Goal: Transaction & Acquisition: Purchase product/service

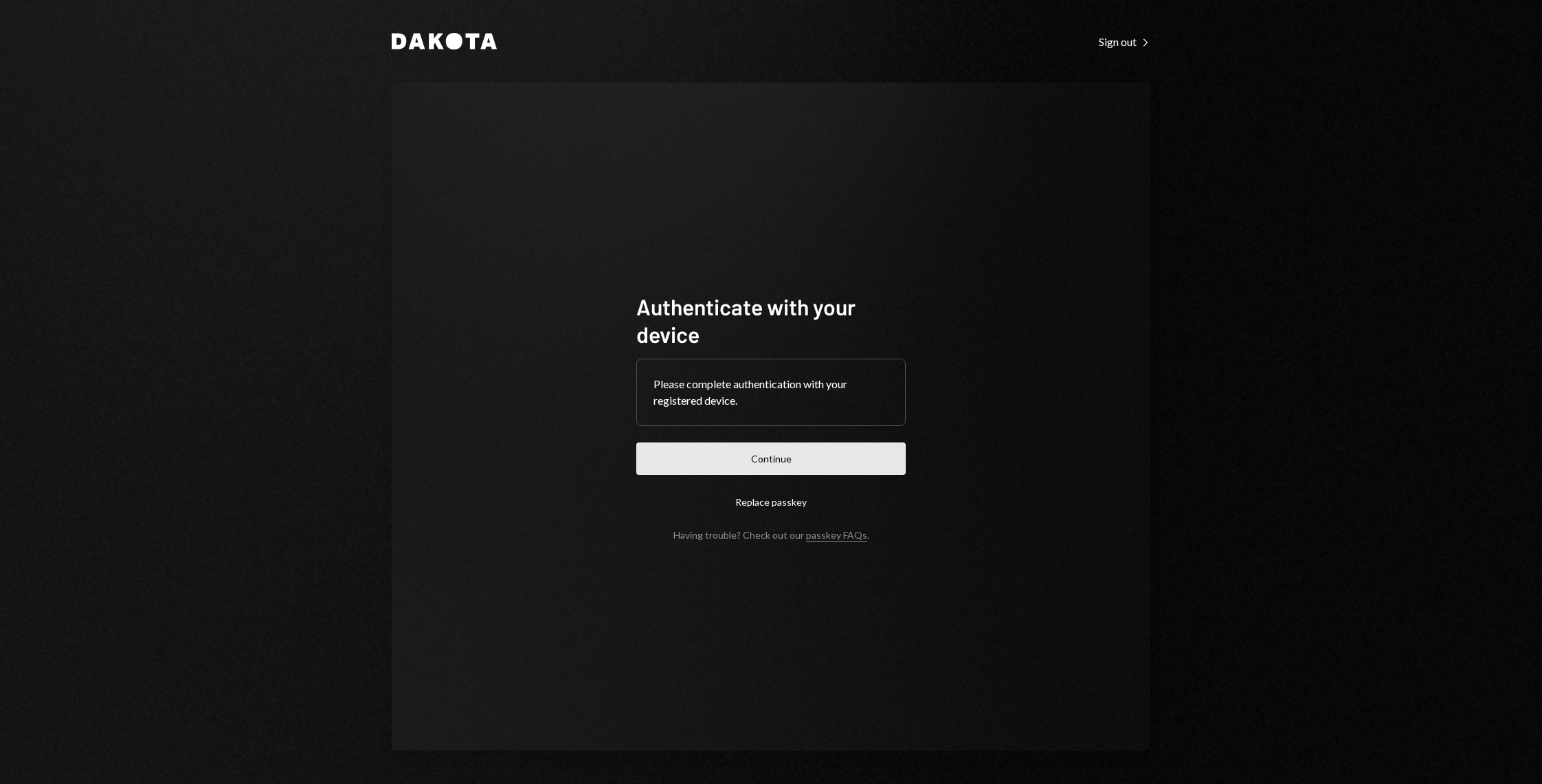
click at [703, 459] on button "Continue" at bounding box center [771, 458] width 270 height 32
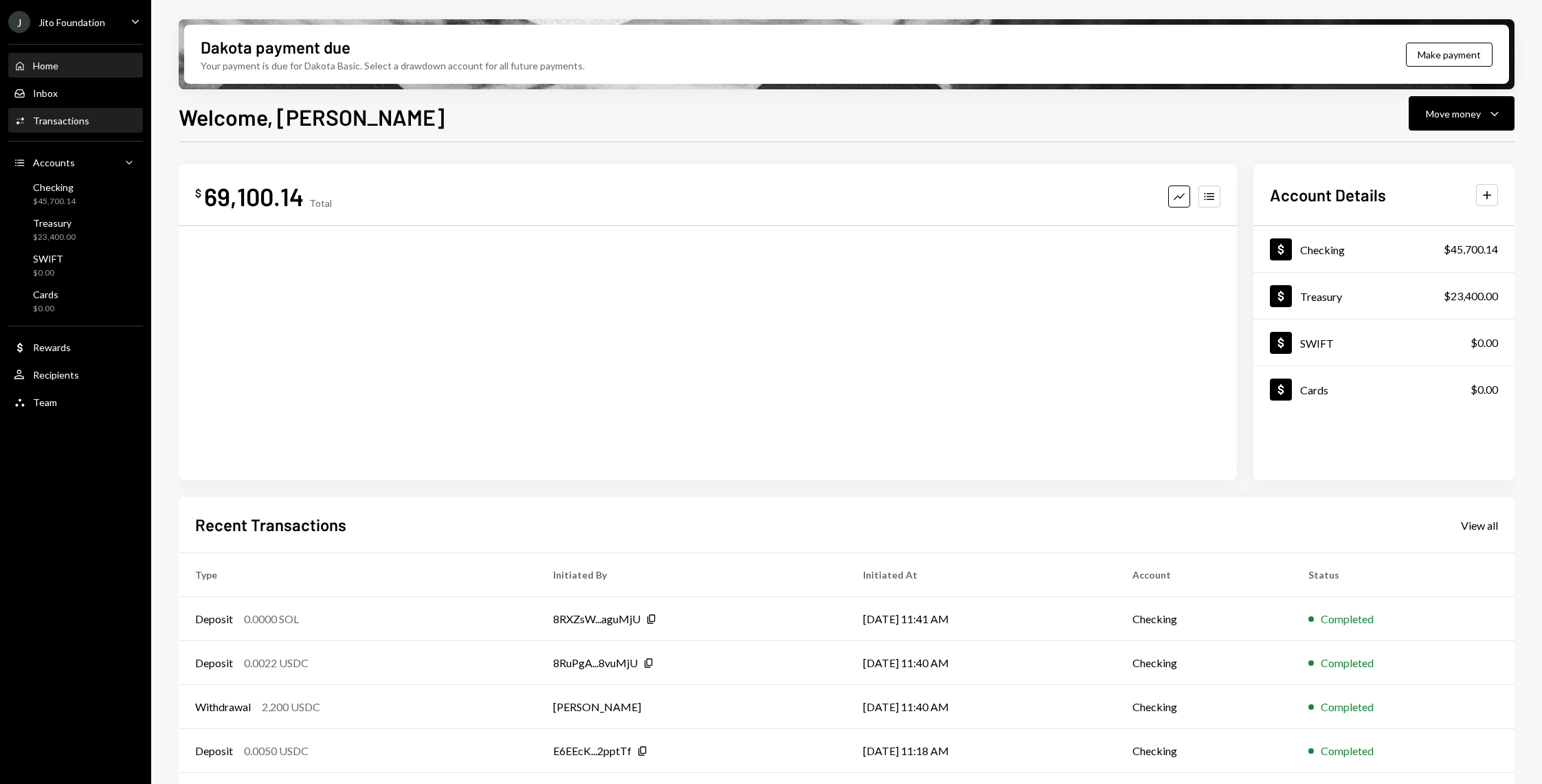
click at [91, 121] on div "Activities Transactions" at bounding box center [75, 121] width 124 height 12
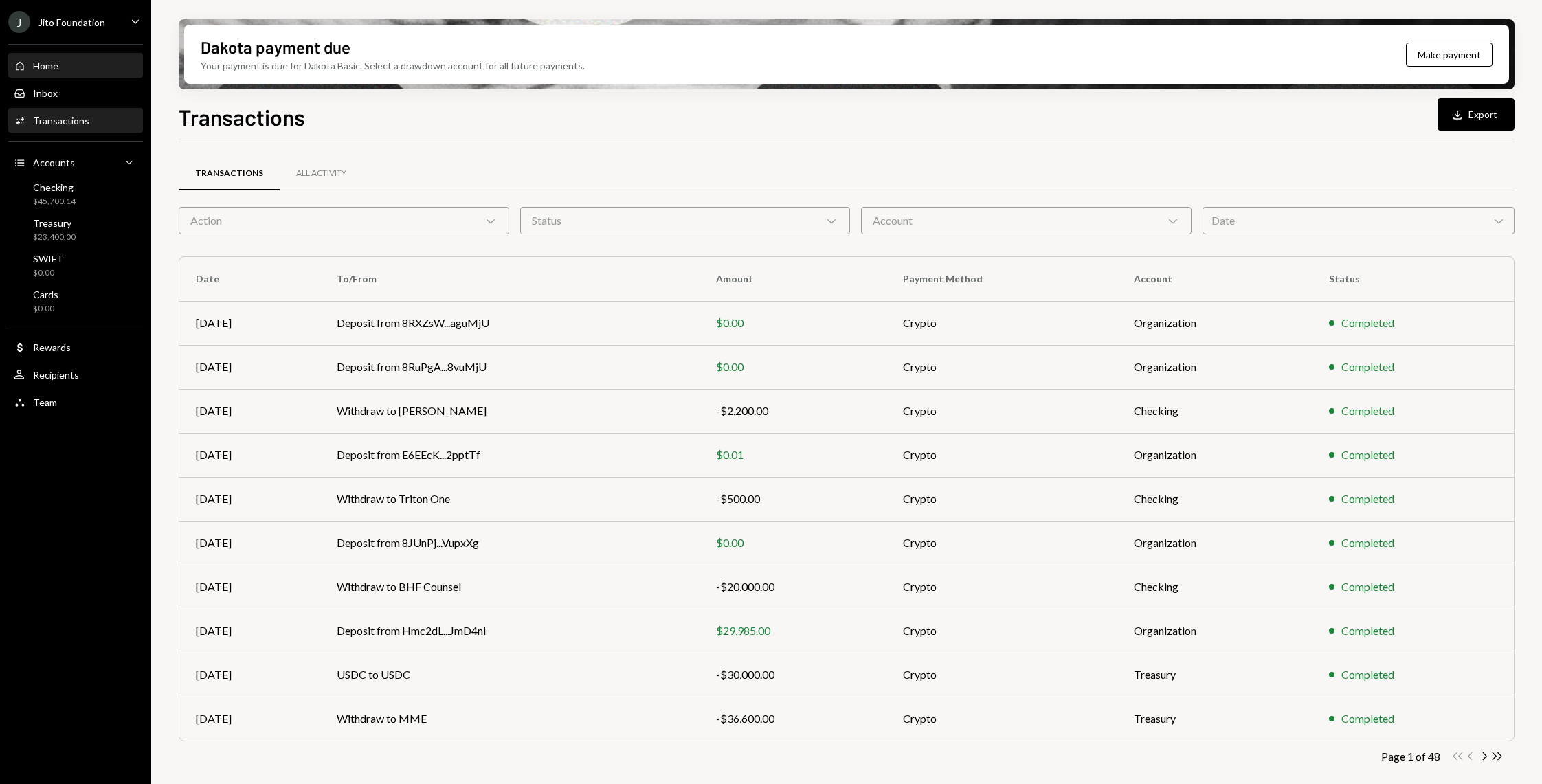
click at [52, 76] on div "Home Home" at bounding box center [75, 66] width 124 height 23
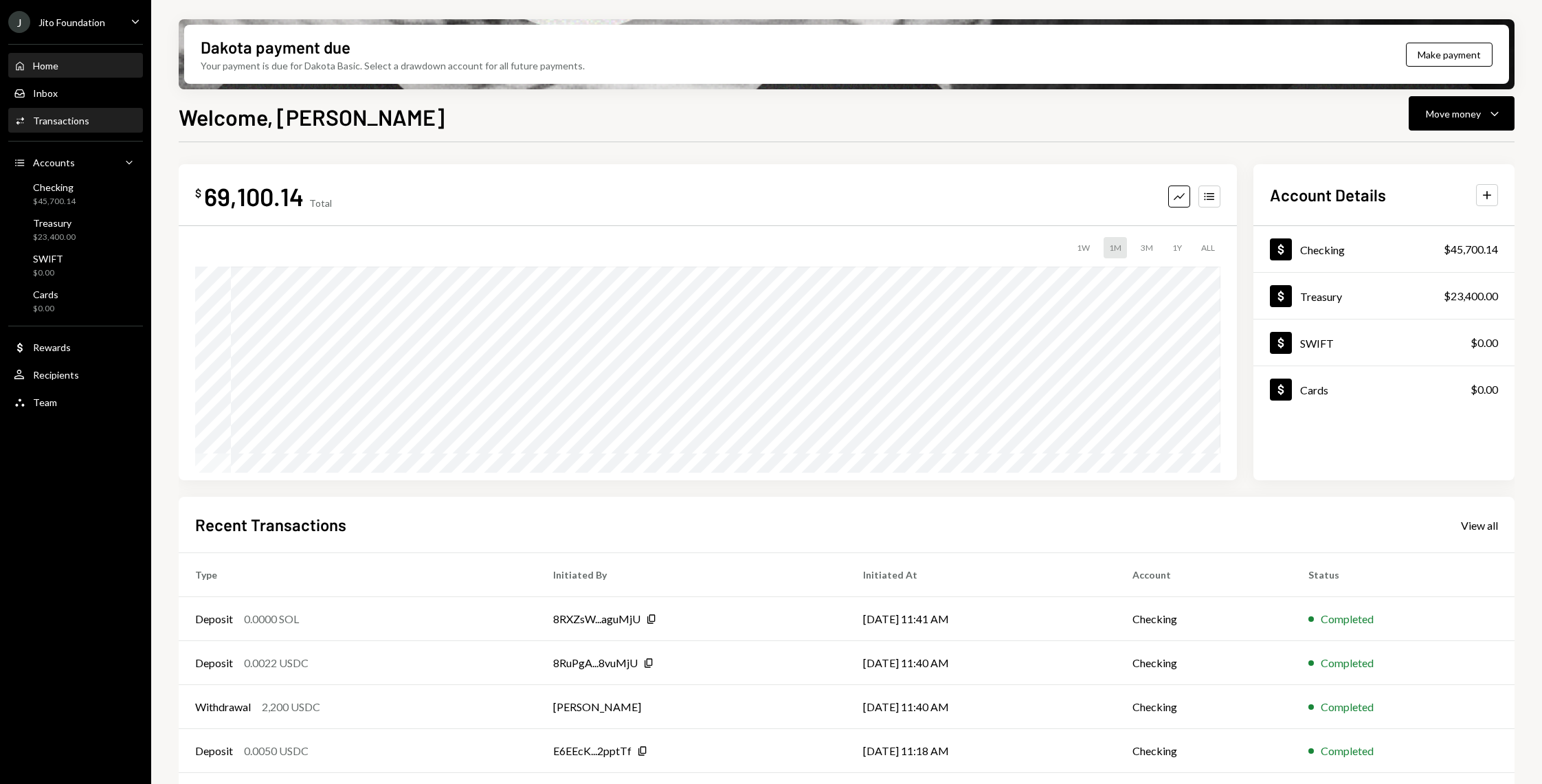
click at [67, 127] on div "Activities Transactions" at bounding box center [75, 121] width 124 height 23
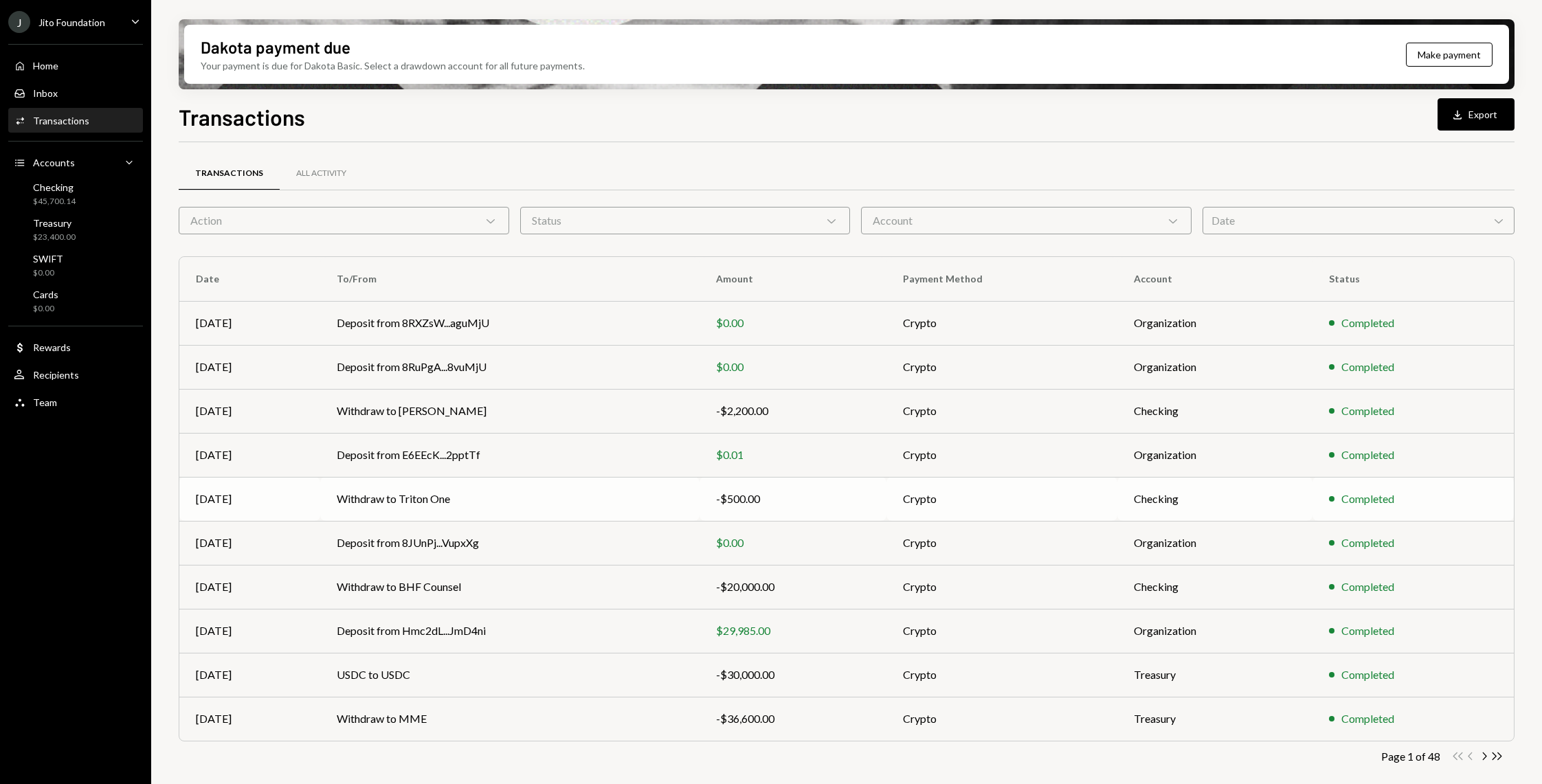
click at [410, 504] on td "Withdraw to Triton One" at bounding box center [510, 498] width 380 height 44
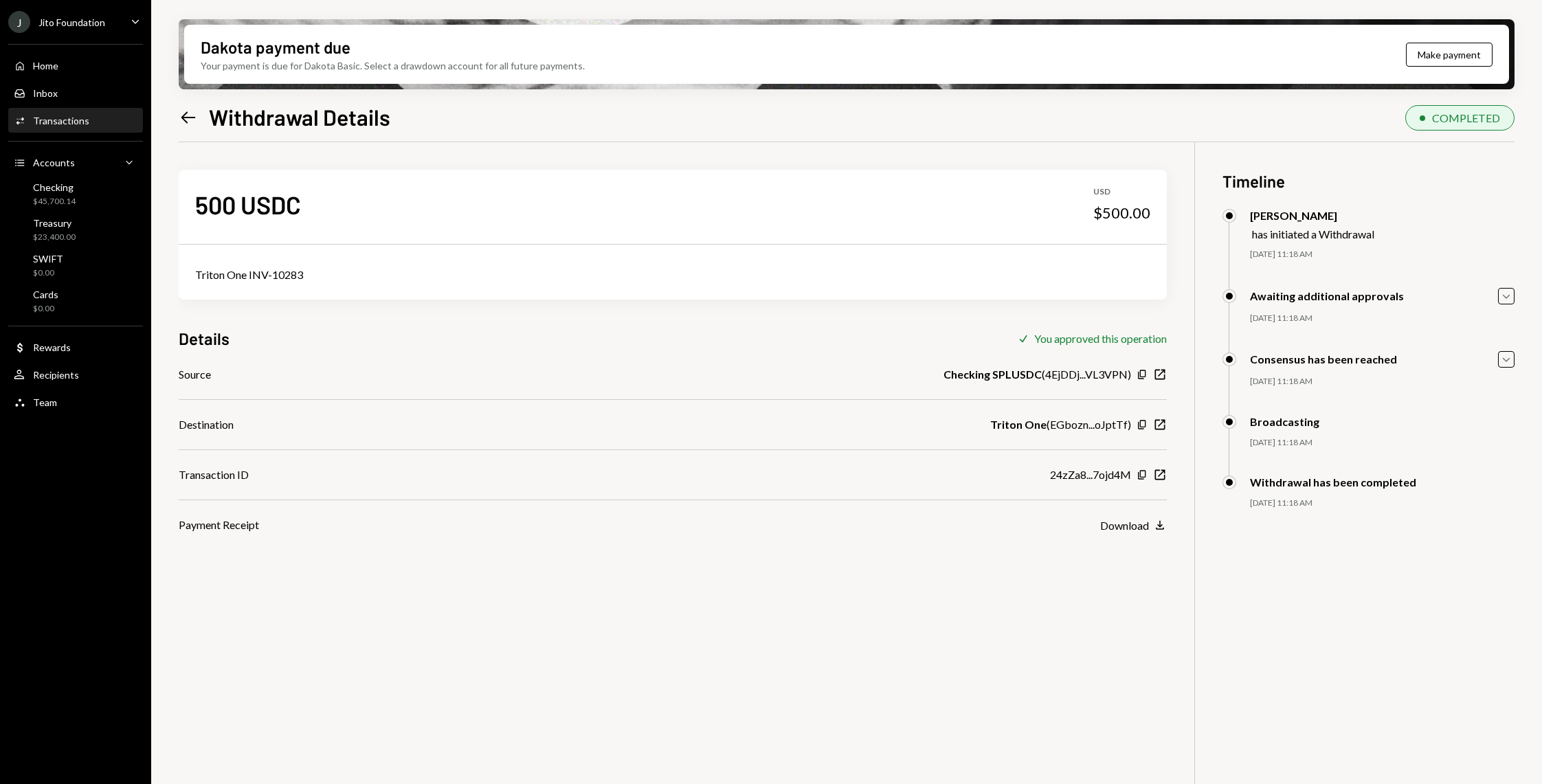
click at [239, 264] on div "Triton One INV-10283" at bounding box center [673, 275] width 988 height 50
click at [239, 277] on div "Triton One INV-10283" at bounding box center [672, 275] width 955 height 17
copy div "Triton One INV-10283"
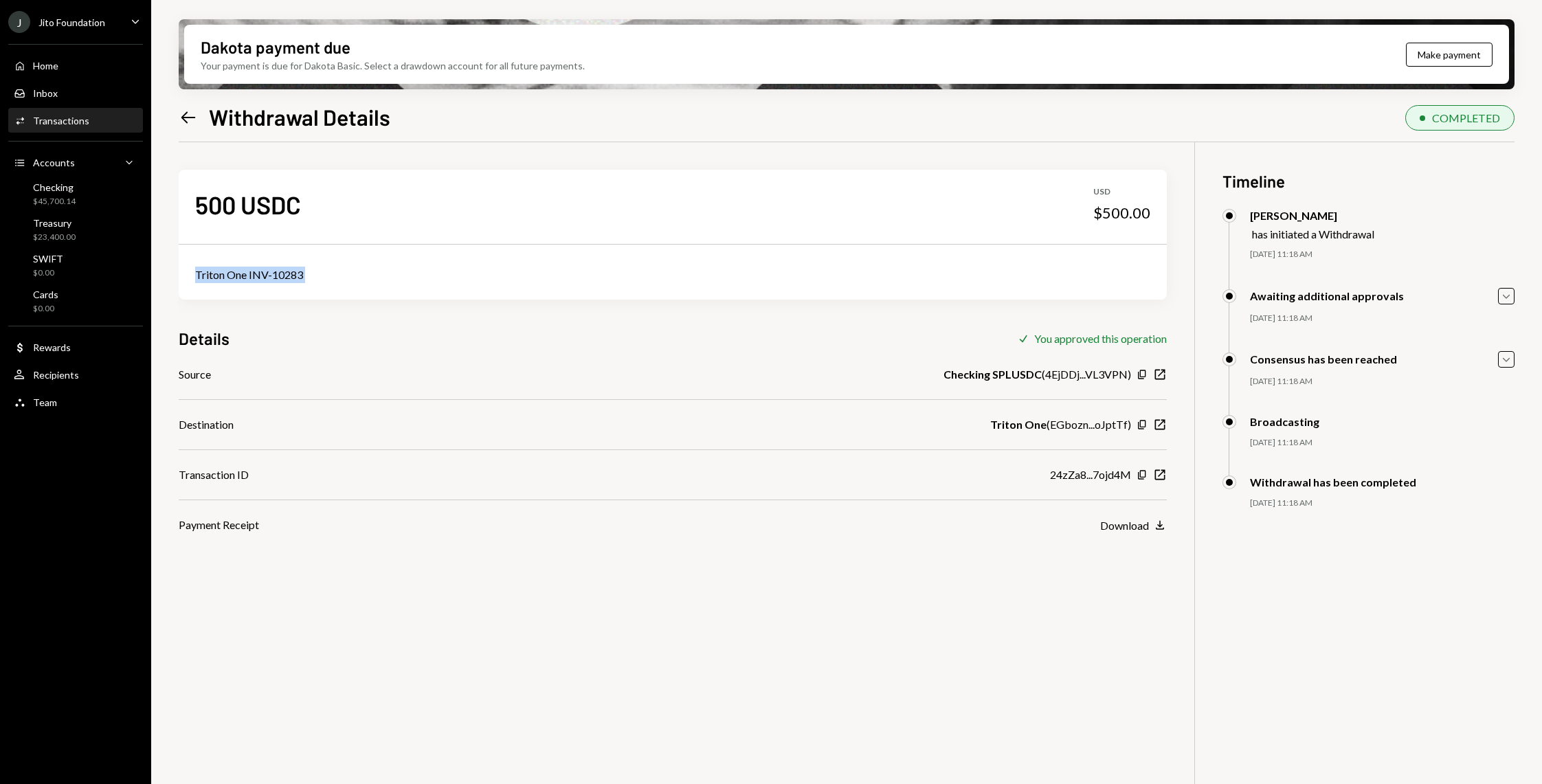
click at [194, 117] on icon at bounding box center [188, 117] width 14 height 11
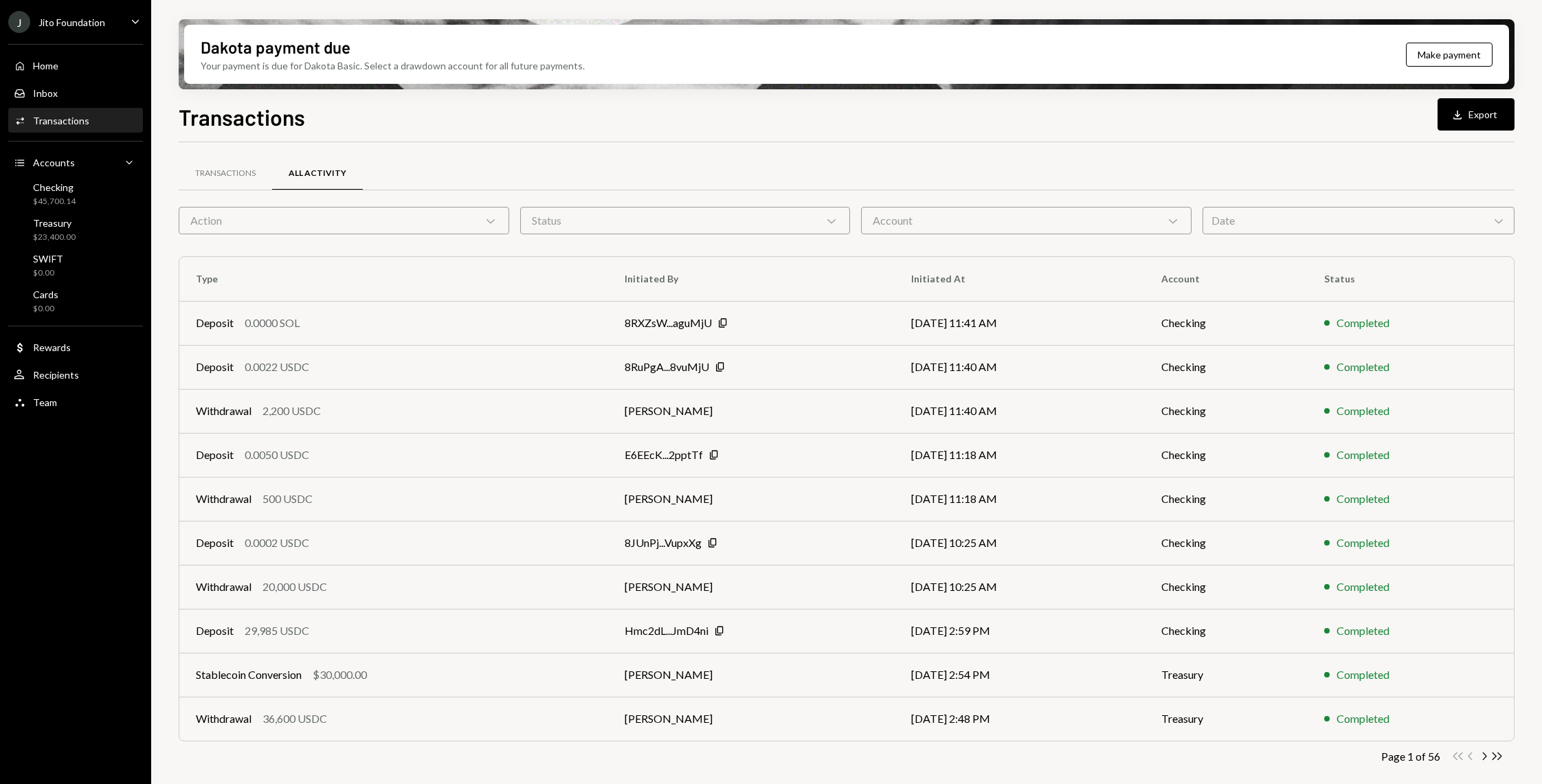
click at [323, 218] on div "Action Chevron Down" at bounding box center [344, 221] width 331 height 27
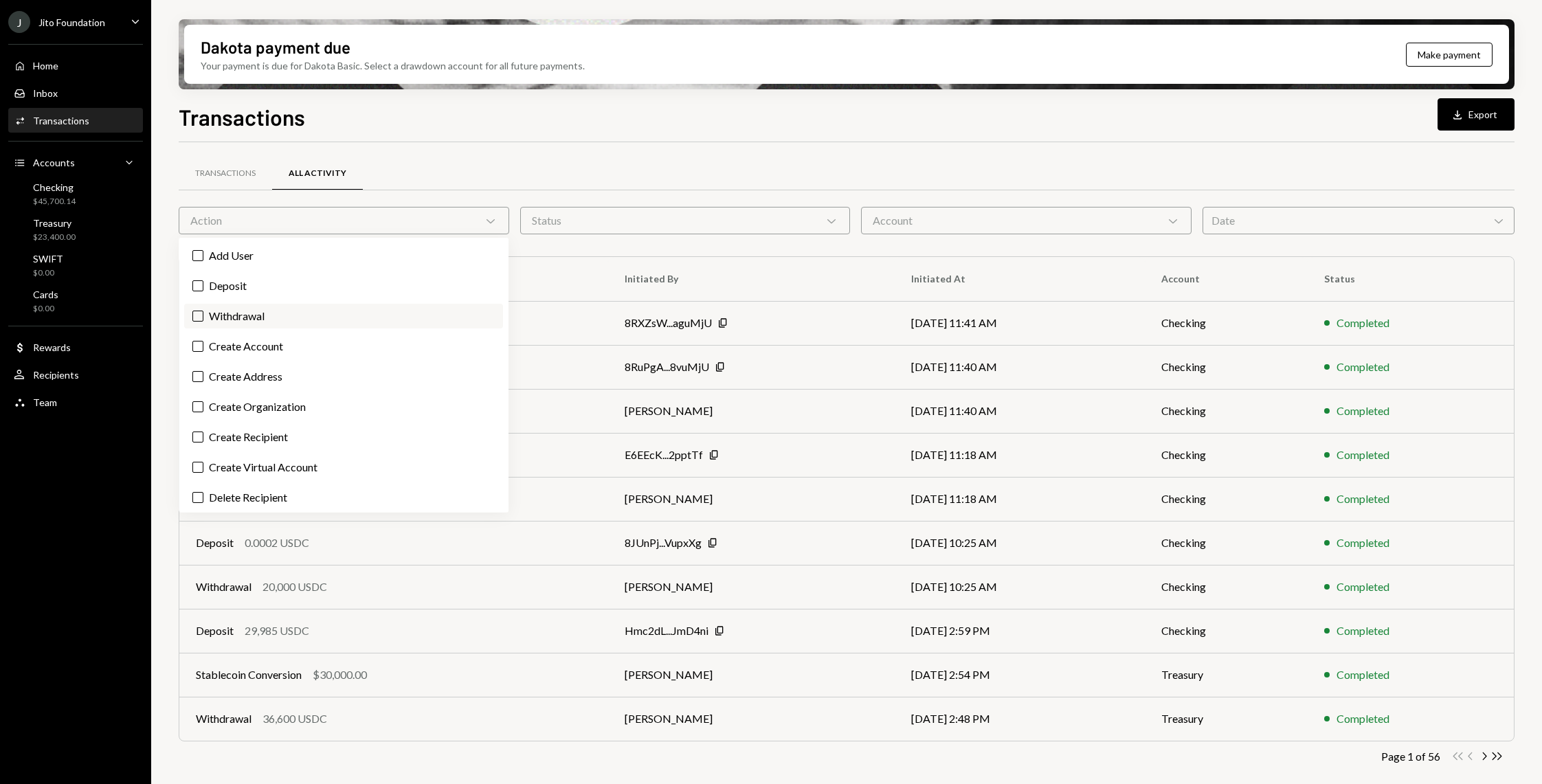
click at [303, 325] on label "Withdrawal" at bounding box center [343, 315] width 318 height 24
click at [203, 321] on button "Withdrawal" at bounding box center [198, 315] width 11 height 11
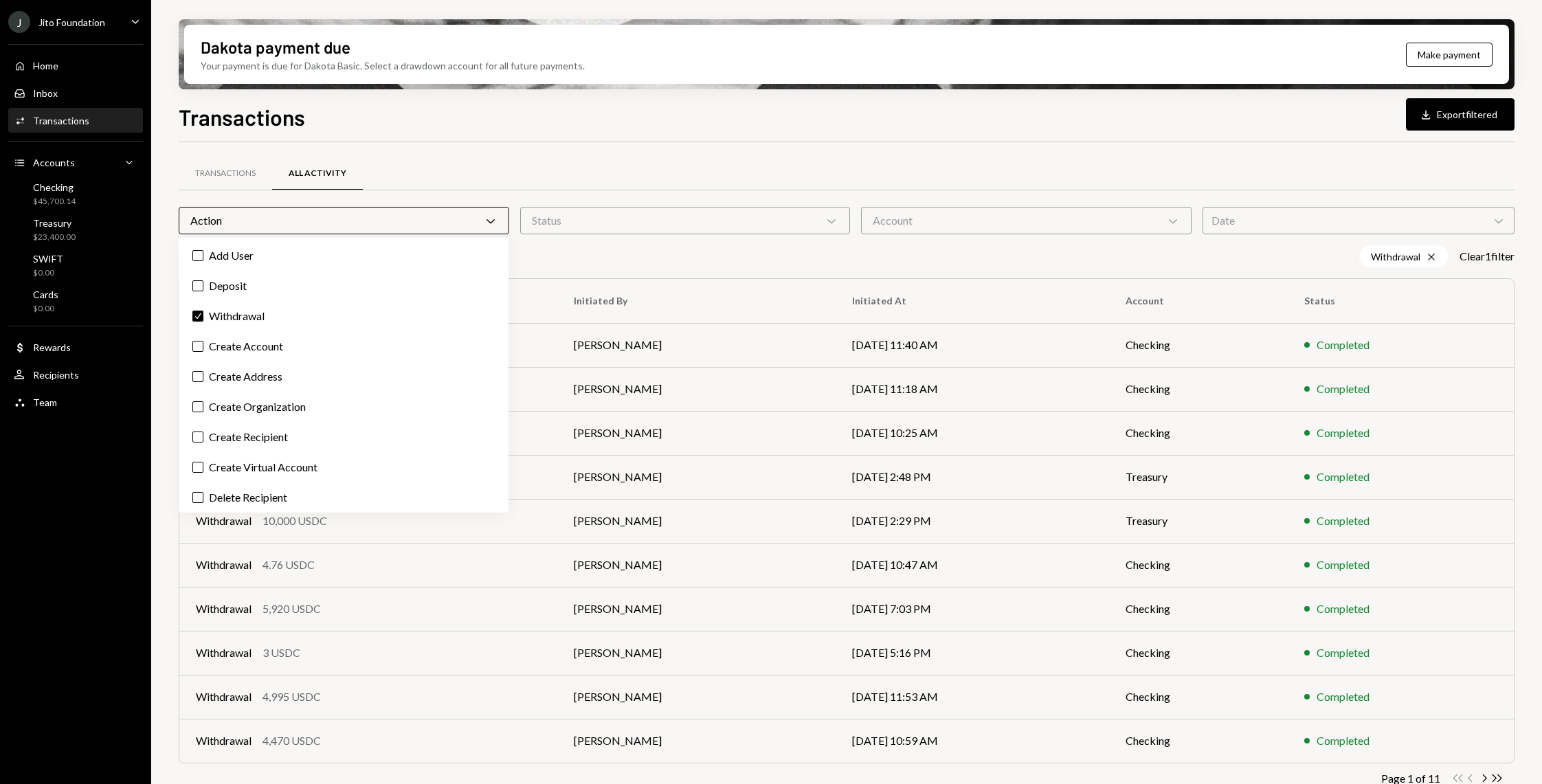
click at [163, 277] on div "Dakota payment due Your payment is due for Dakota Basic. Select a drawdown acco…" at bounding box center [846, 392] width 1391 height 784
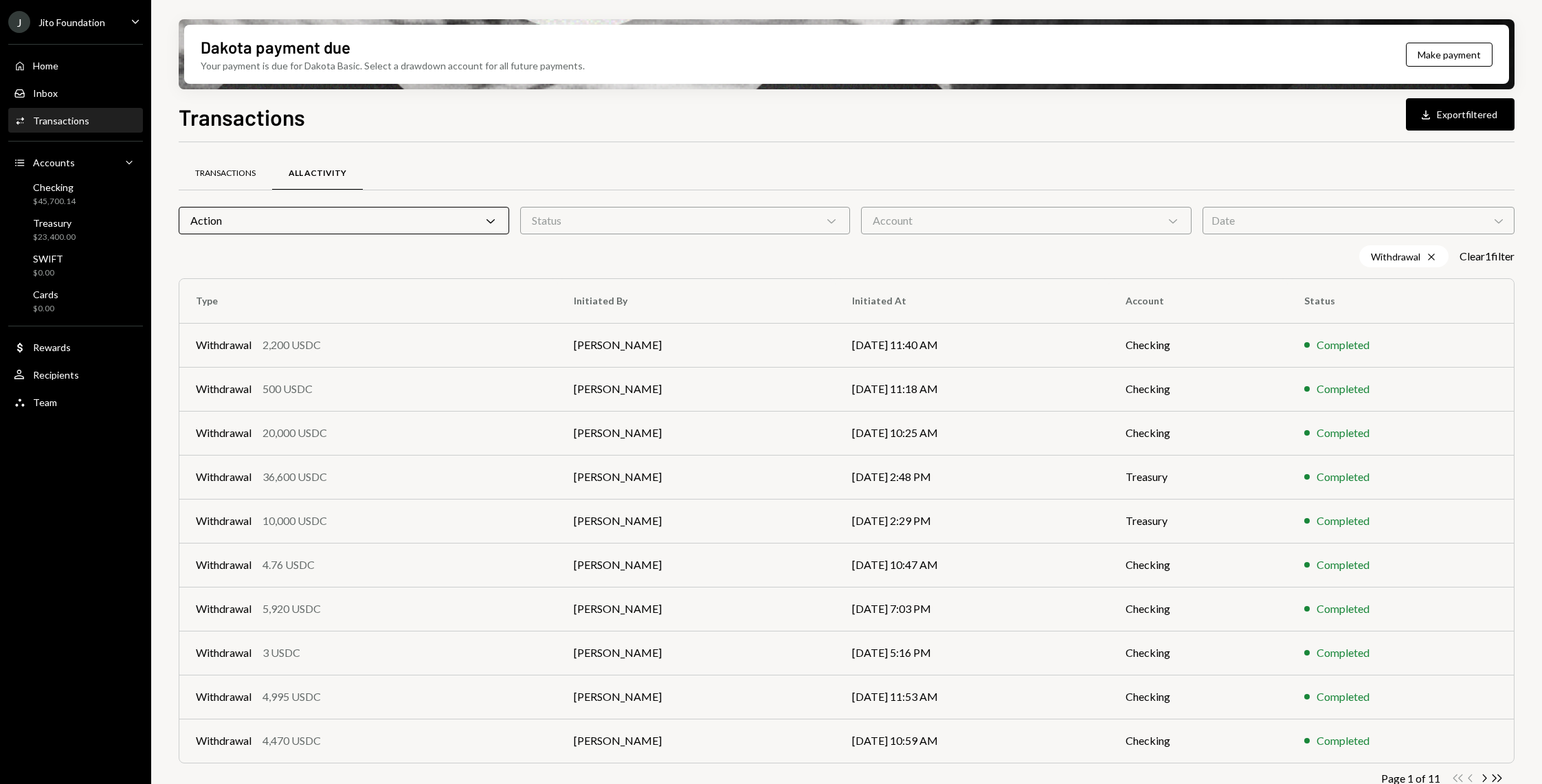
click at [237, 182] on div "Transactions" at bounding box center [226, 174] width 93 height 33
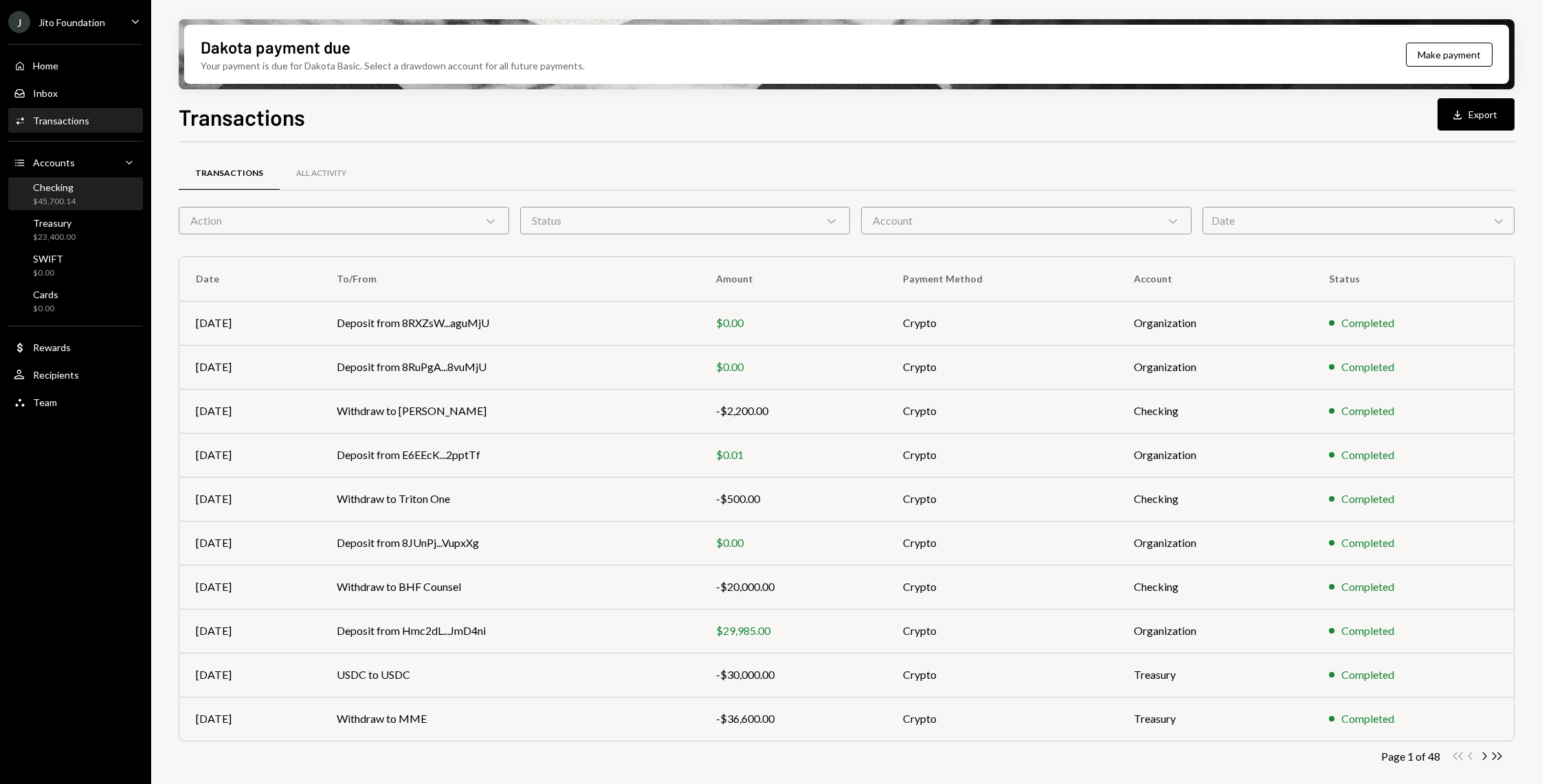
click at [55, 204] on div "$45,700.14" at bounding box center [54, 201] width 42 height 11
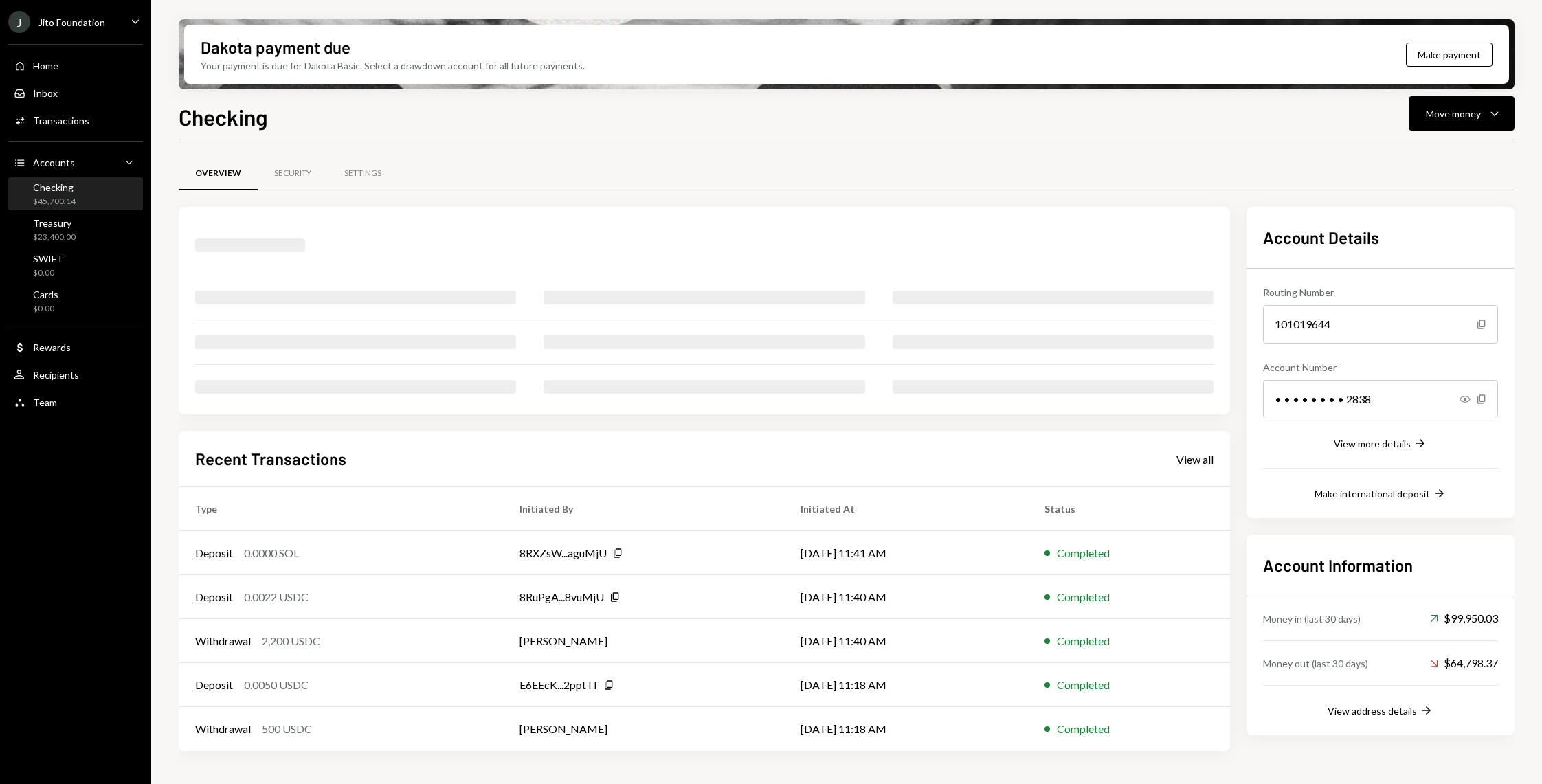
scroll to position [64, 0]
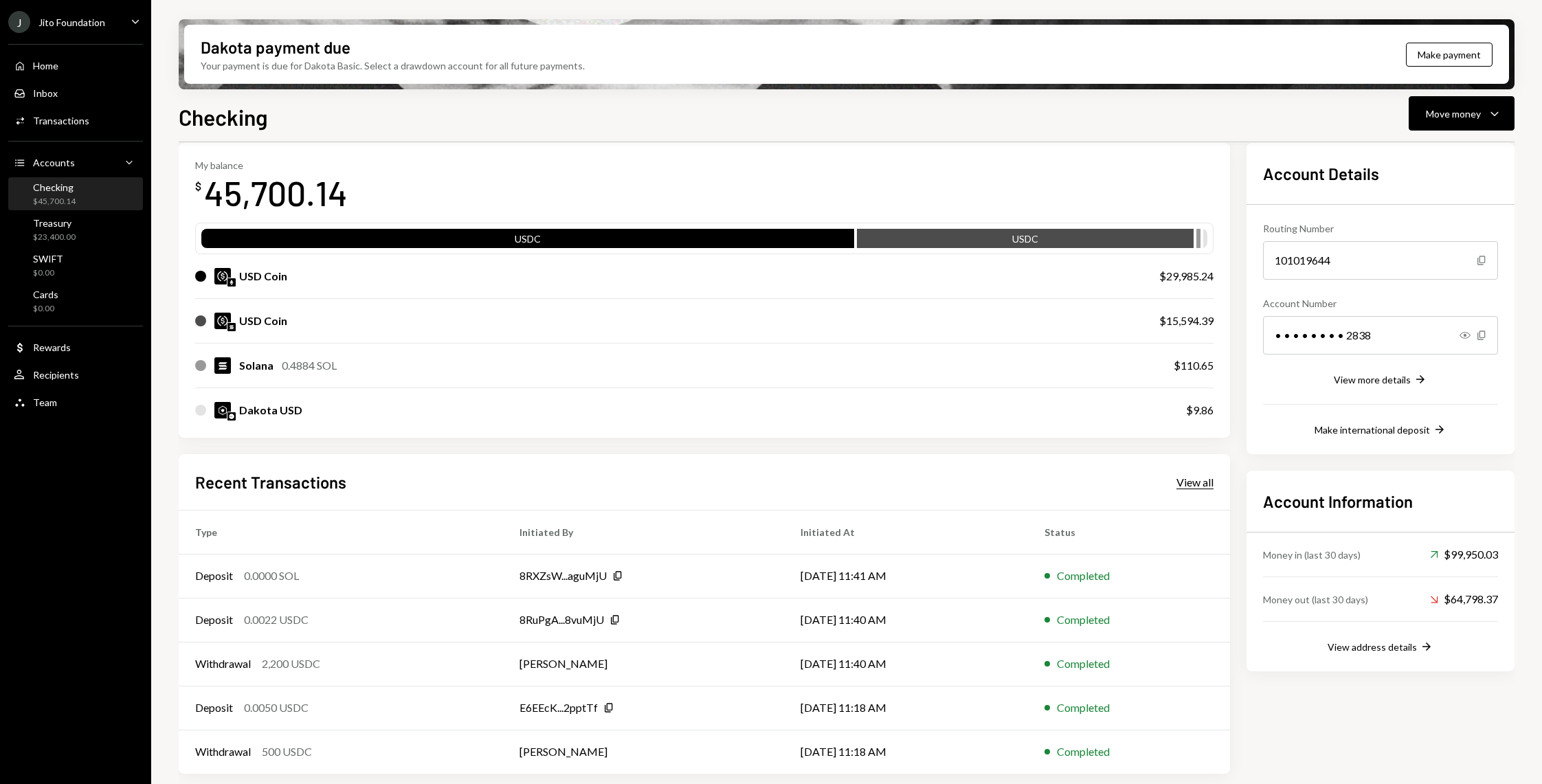
click at [1185, 478] on div "View all" at bounding box center [1195, 481] width 37 height 14
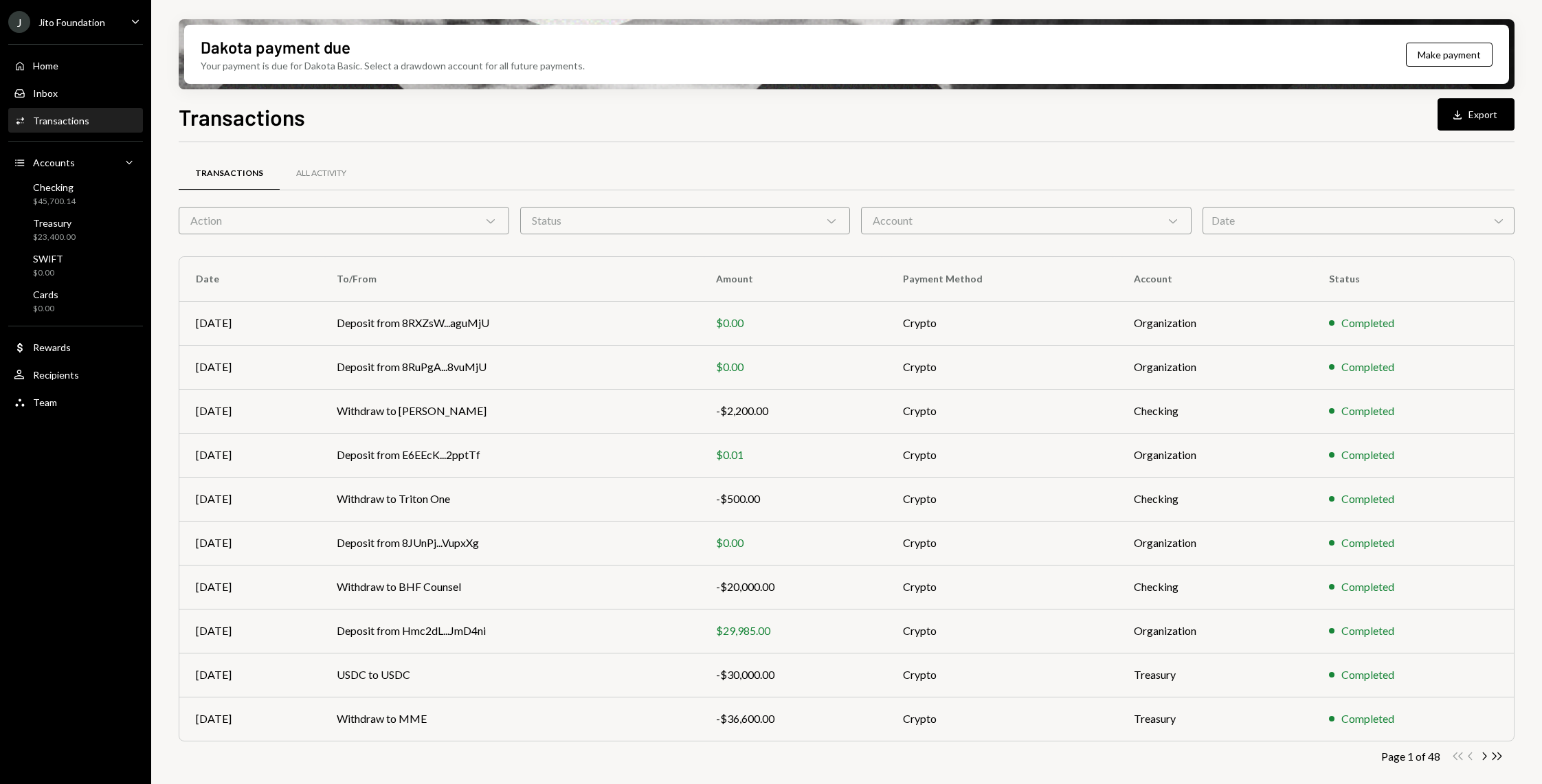
click at [370, 223] on div "Action Chevron Down" at bounding box center [344, 221] width 331 height 27
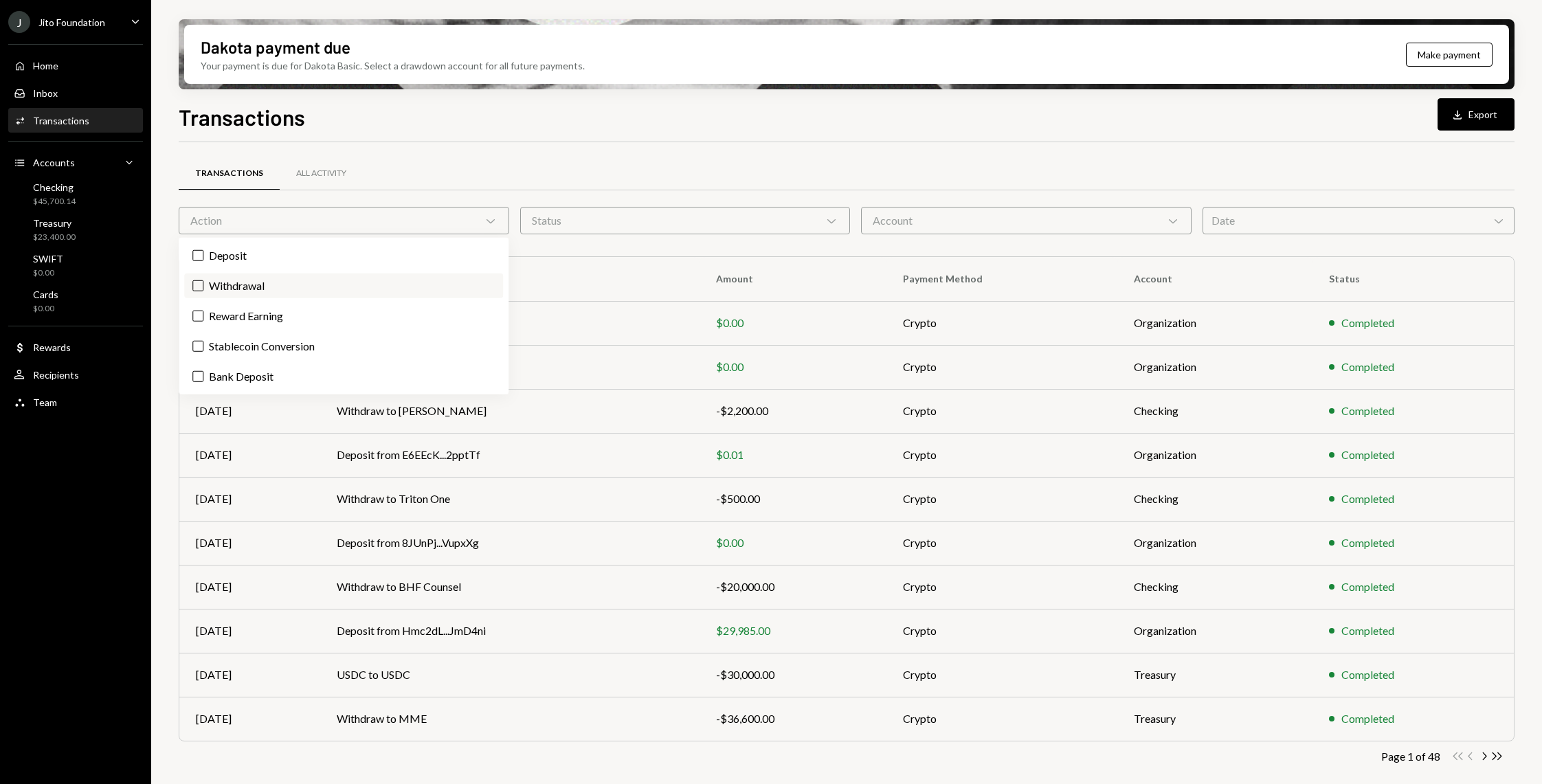
click at [213, 280] on label "Withdrawal" at bounding box center [343, 285] width 318 height 24
click at [203, 280] on button "Withdrawal" at bounding box center [198, 285] width 11 height 11
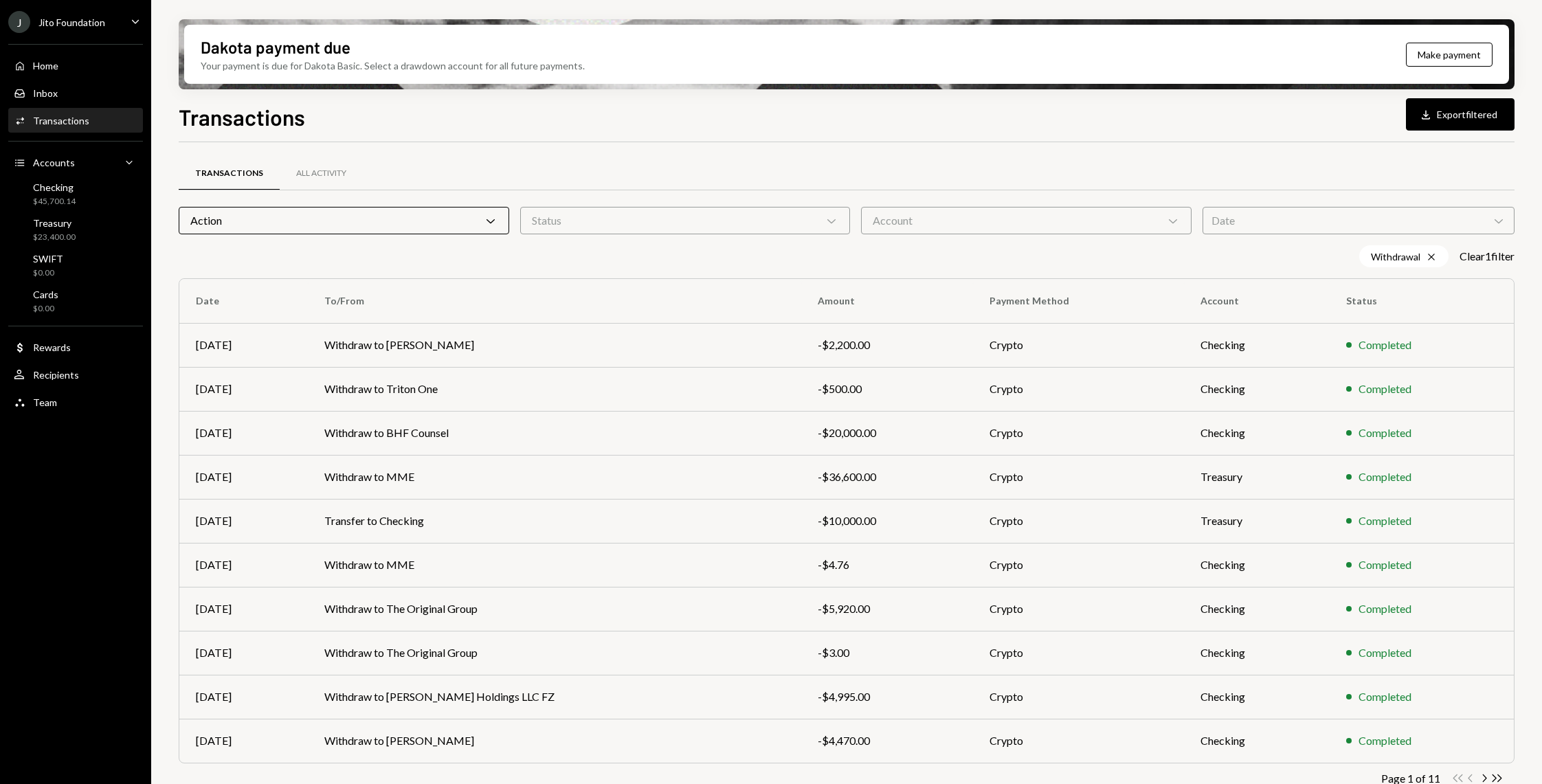
click at [155, 272] on div "Dakota payment due Your payment is due for Dakota Basic. Select a drawdown acco…" at bounding box center [846, 392] width 1391 height 784
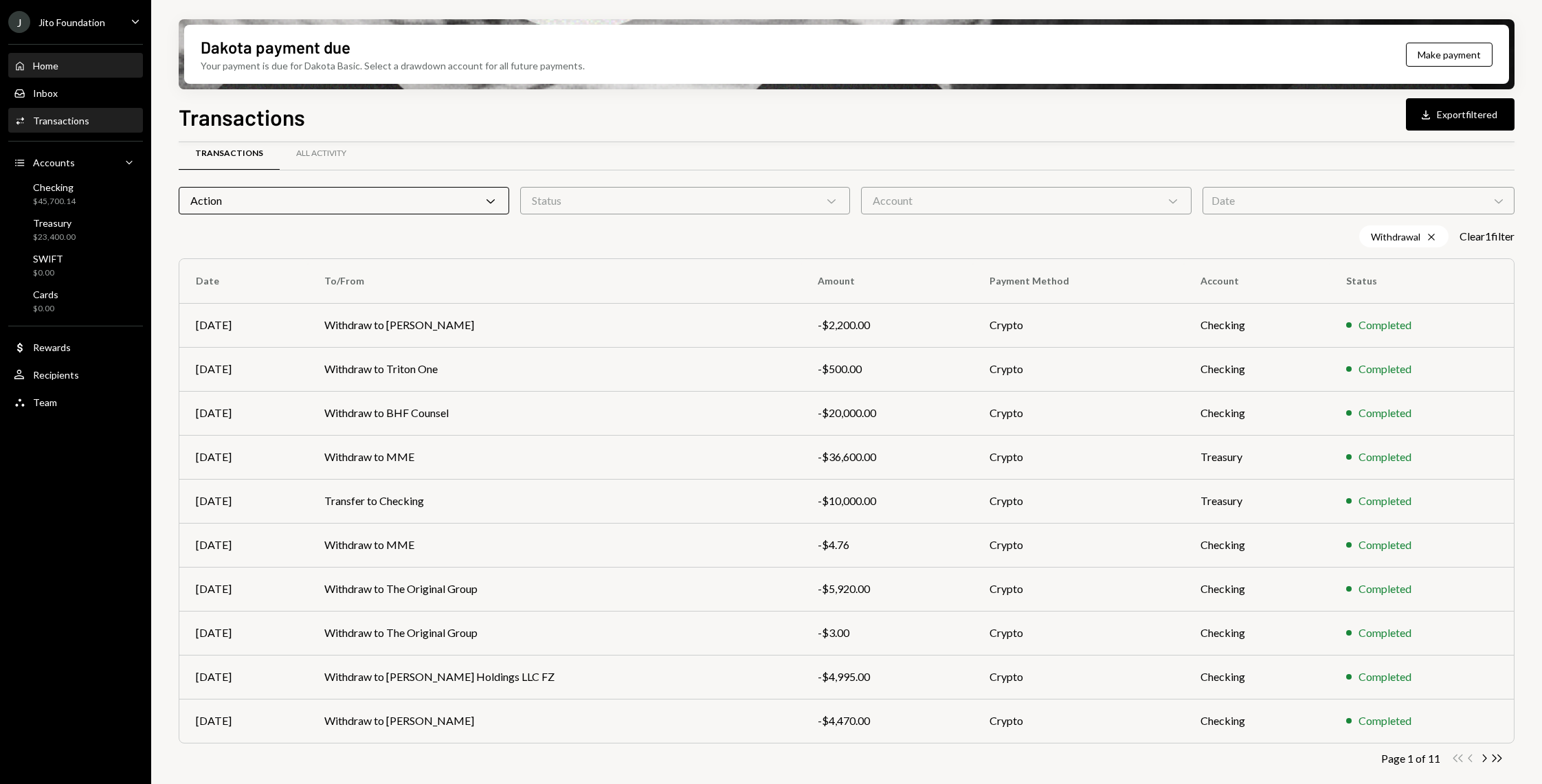
click at [70, 60] on div "Home Home" at bounding box center [75, 65] width 124 height 12
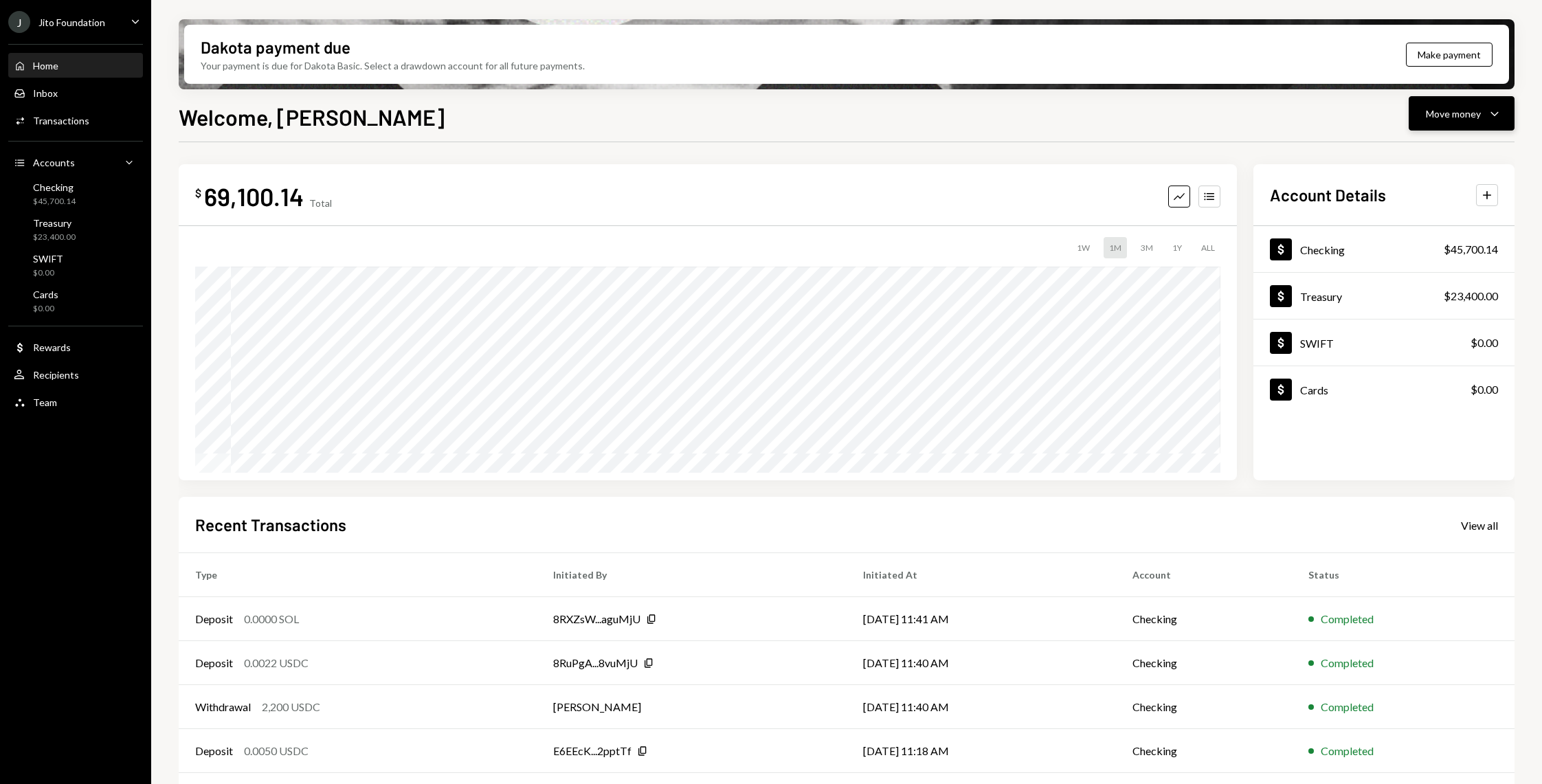
click at [1496, 113] on icon "Caret Down" at bounding box center [1494, 113] width 17 height 17
click at [1410, 147] on div "Send" at bounding box center [1451, 155] width 101 height 14
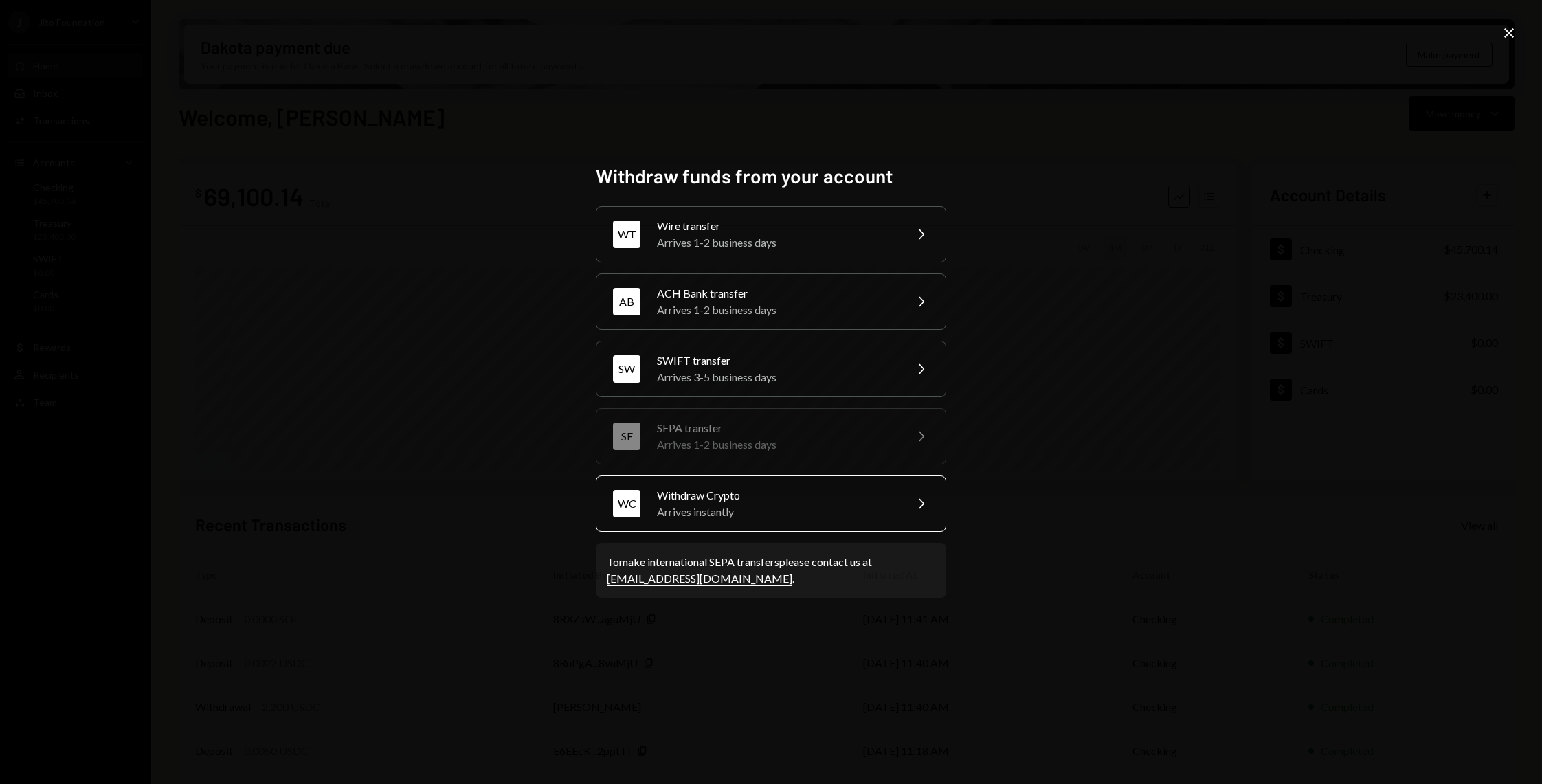
click at [684, 512] on div "Arrives instantly" at bounding box center [776, 512] width 239 height 17
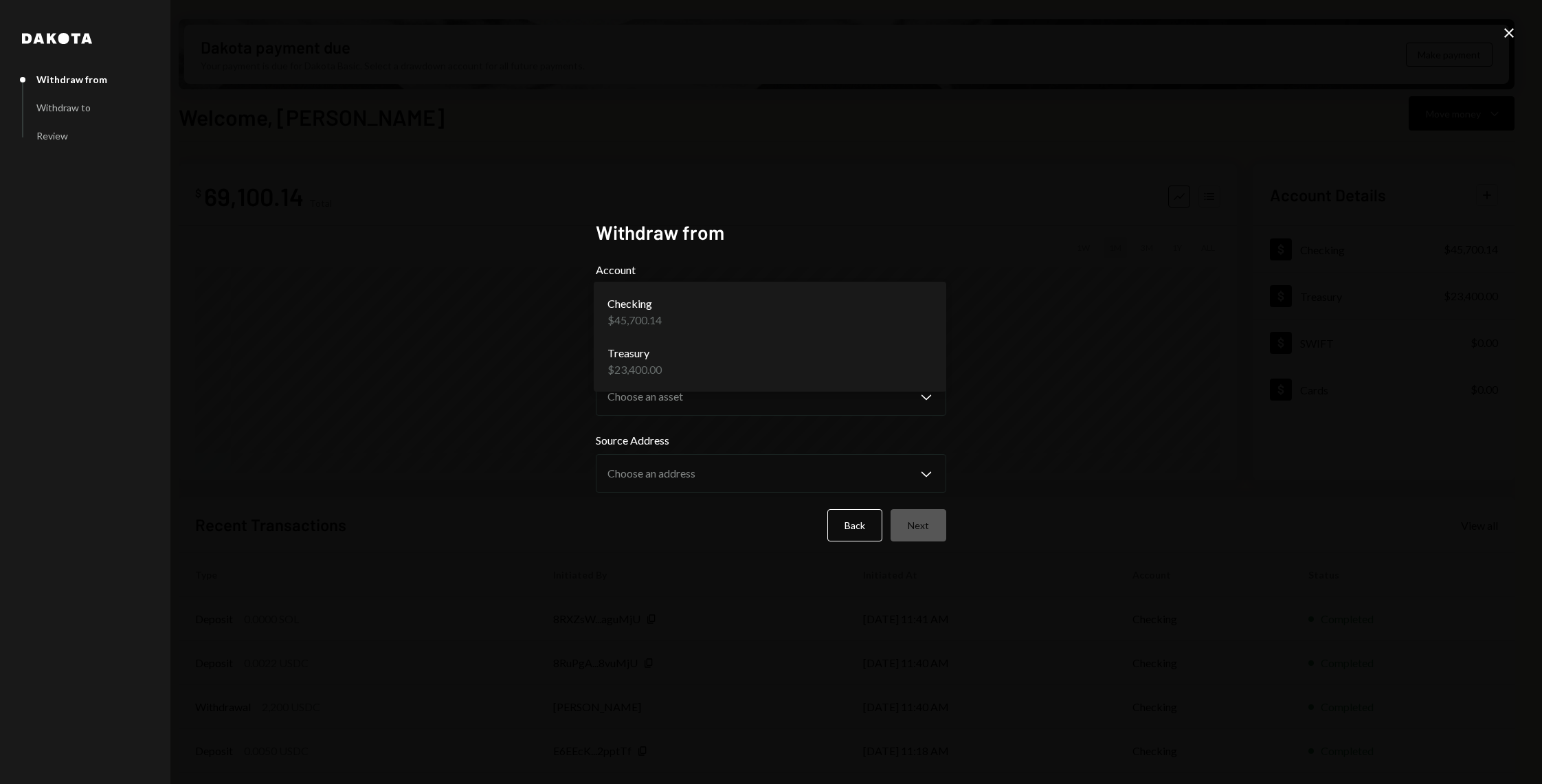
click at [914, 326] on body "J Jito Foundation Caret Down Home Home Inbox Inbox Activities Transactions Acco…" at bounding box center [771, 392] width 1542 height 784
select select "**********"
click at [863, 394] on body "J Jito Foundation Caret Down Home Home Inbox Inbox Activities Transactions Acco…" at bounding box center [771, 392] width 1542 height 784
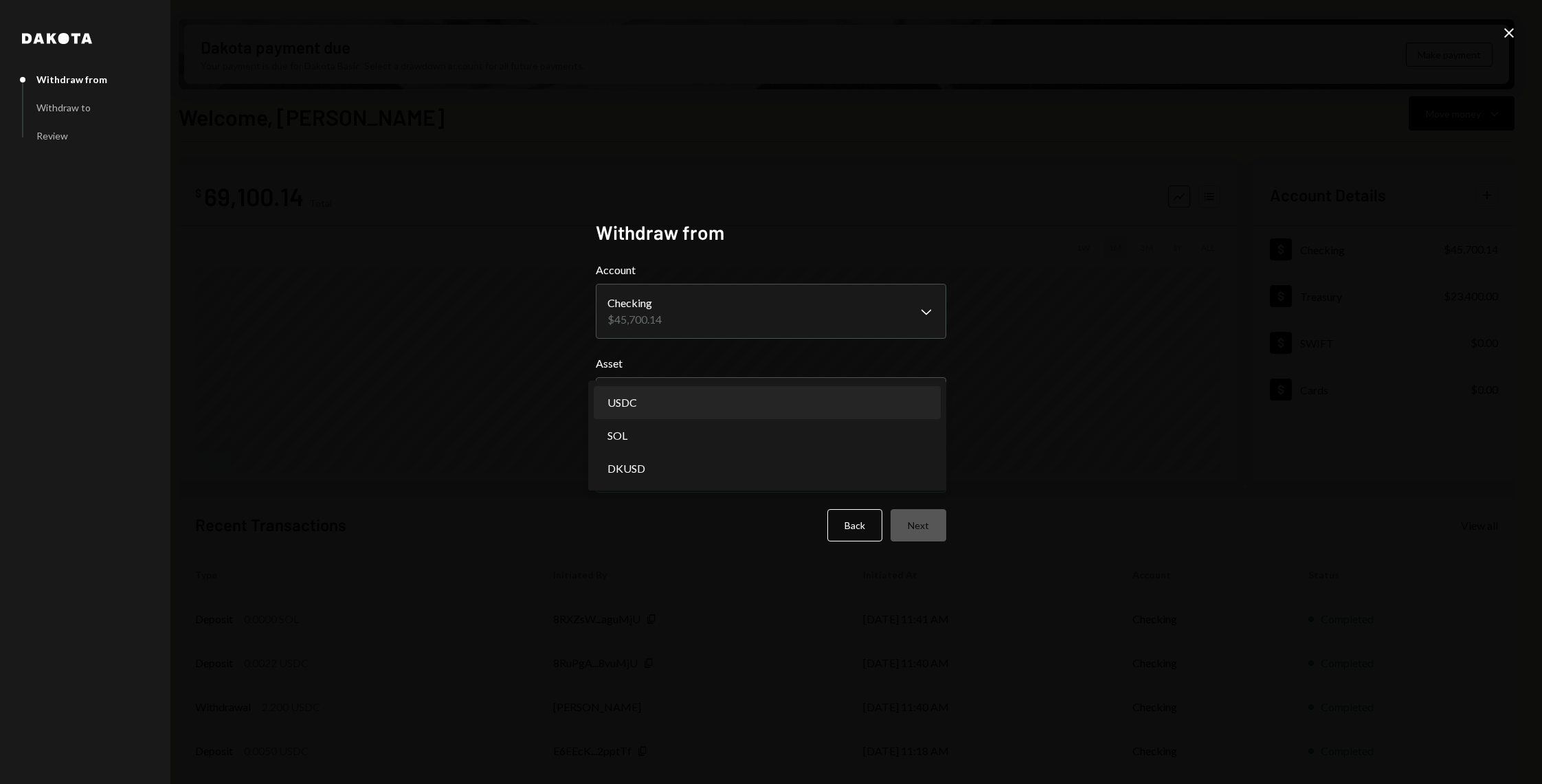
select select "****"
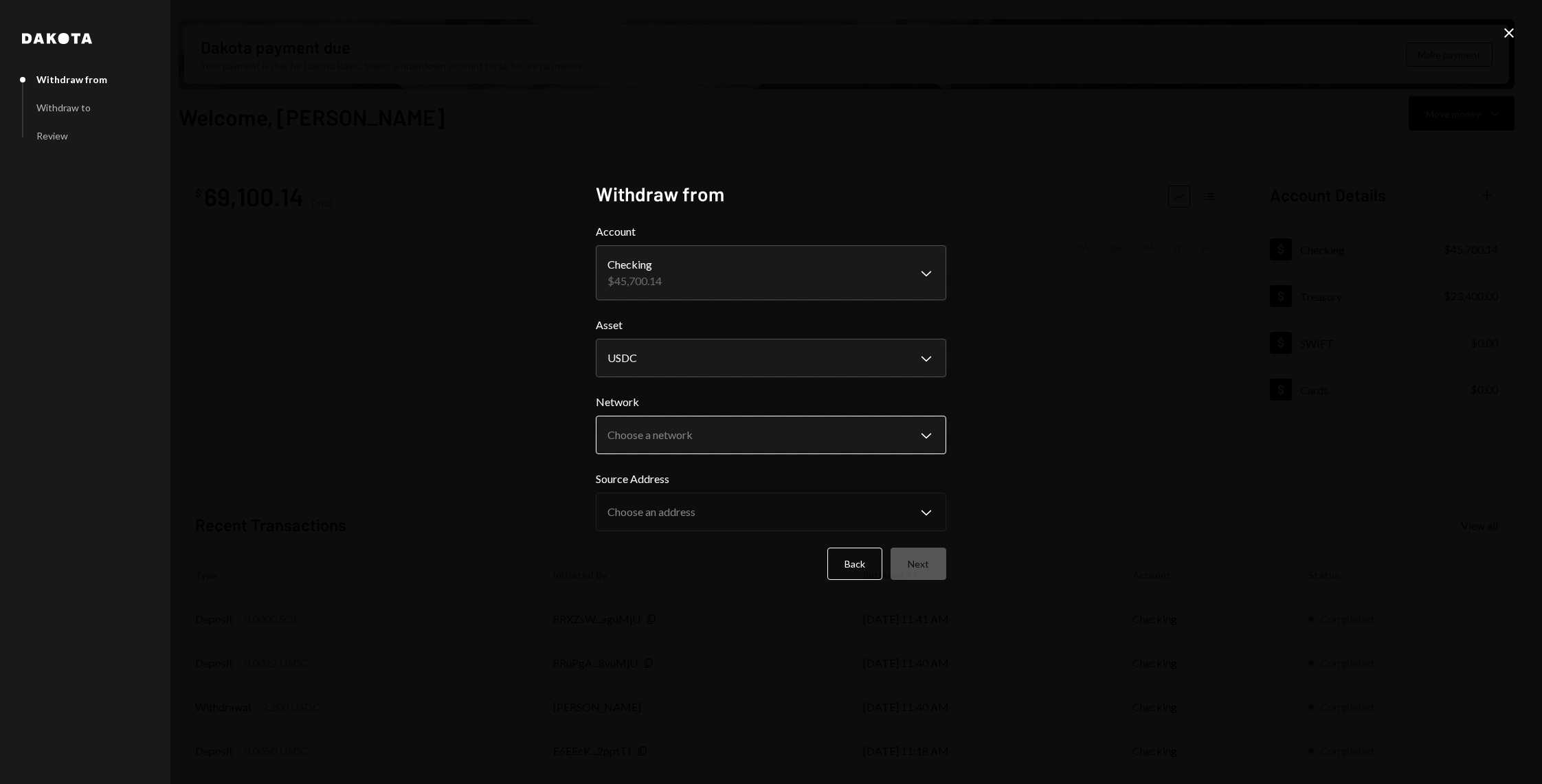
click at [786, 446] on body "J Jito Foundation Caret Down Home Home Inbox Inbox Activities Transactions Acco…" at bounding box center [771, 392] width 1542 height 784
select select "**********"
click at [934, 559] on button "Next" at bounding box center [918, 563] width 55 height 32
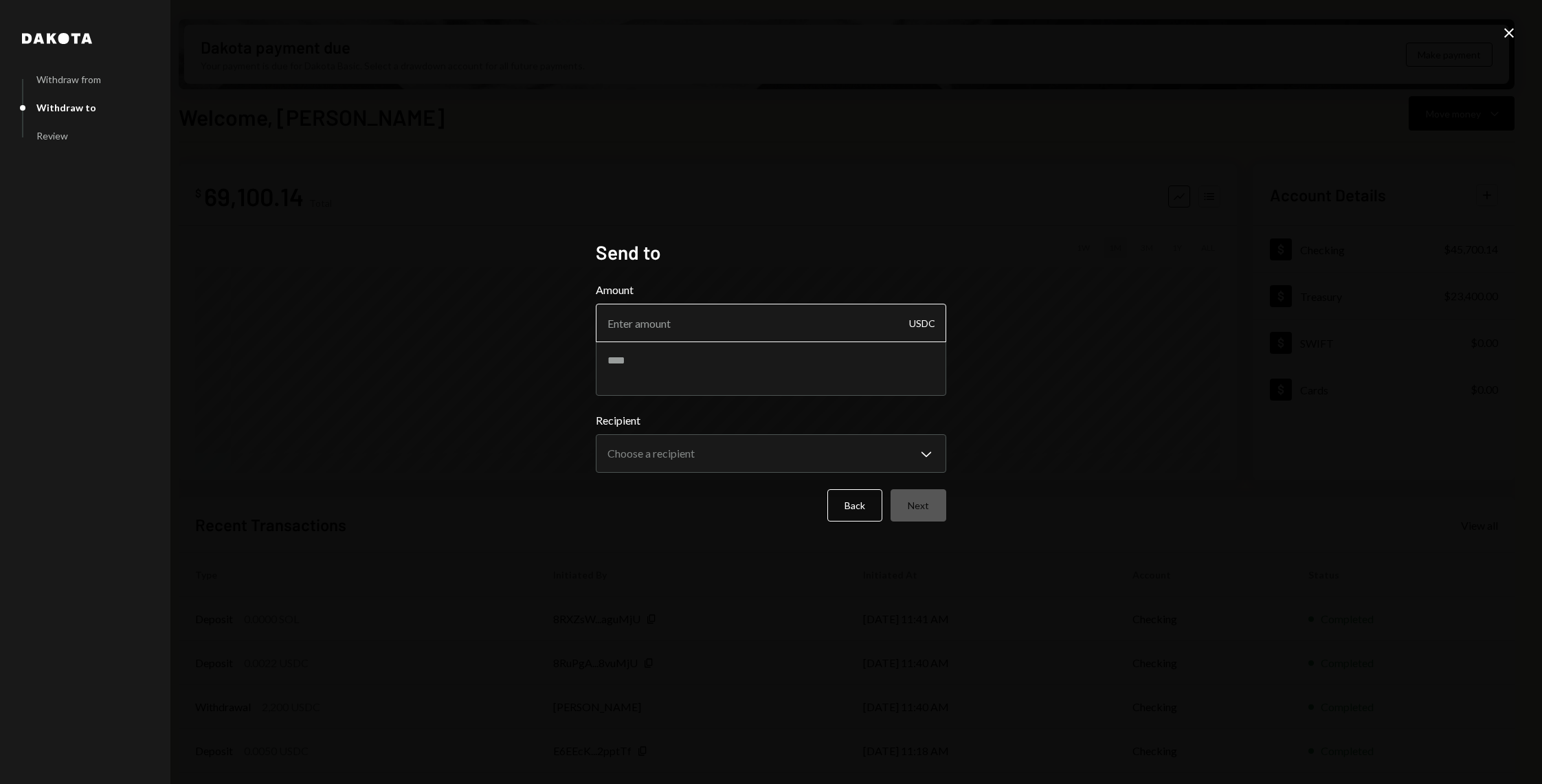
click at [730, 338] on input "Amount" at bounding box center [771, 323] width 350 height 39
click at [711, 382] on textarea at bounding box center [771, 368] width 350 height 55
paste textarea "**********"
type textarea "**********"
drag, startPoint x: 732, startPoint y: 374, endPoint x: 685, endPoint y: 365, distance: 47.9
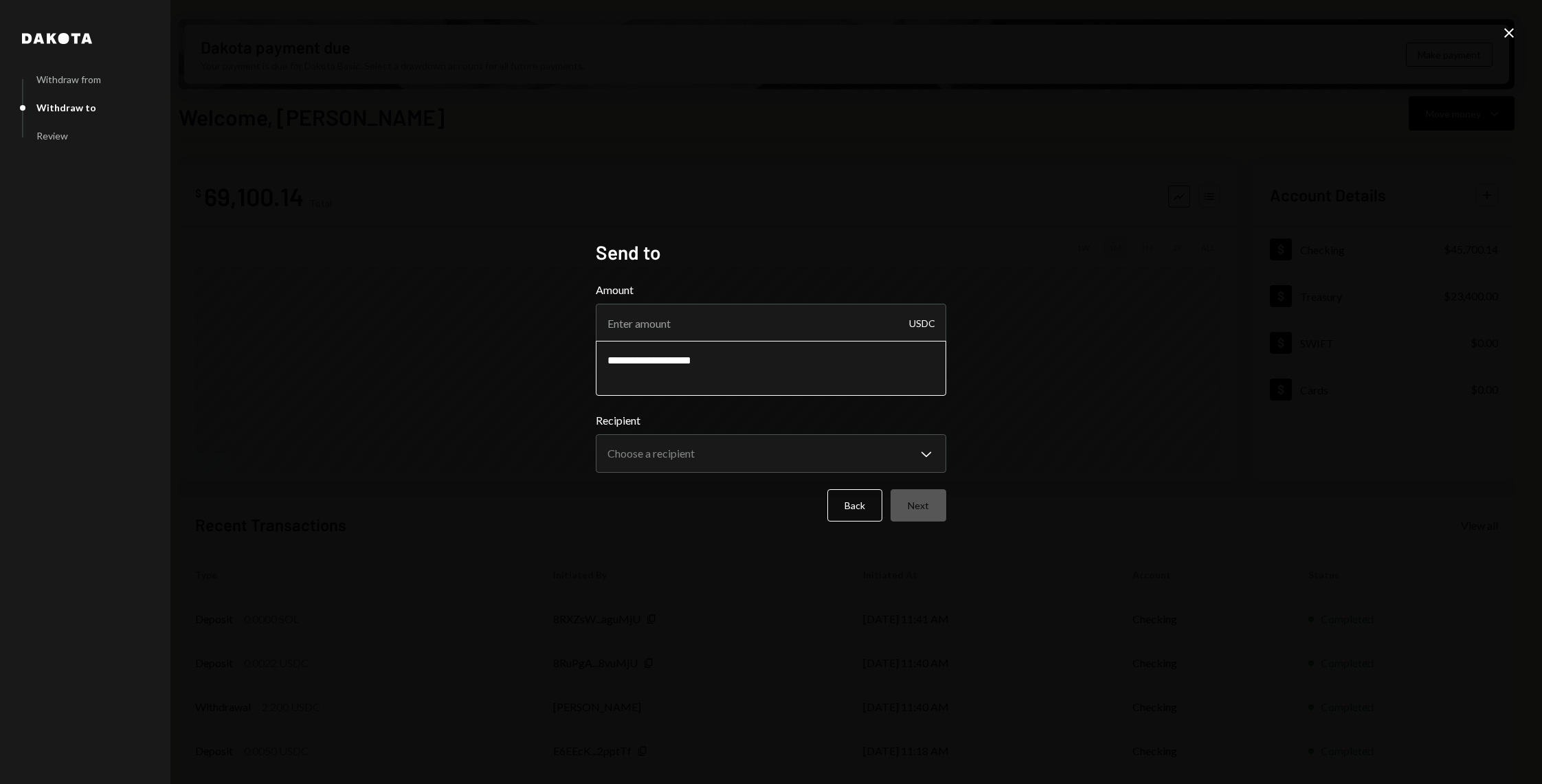
click at [685, 365] on textarea "**********" at bounding box center [771, 368] width 350 height 55
type textarea "**********"
click at [722, 323] on input "Amount" at bounding box center [771, 323] width 350 height 39
paste input "23.87"
type input "23.87"
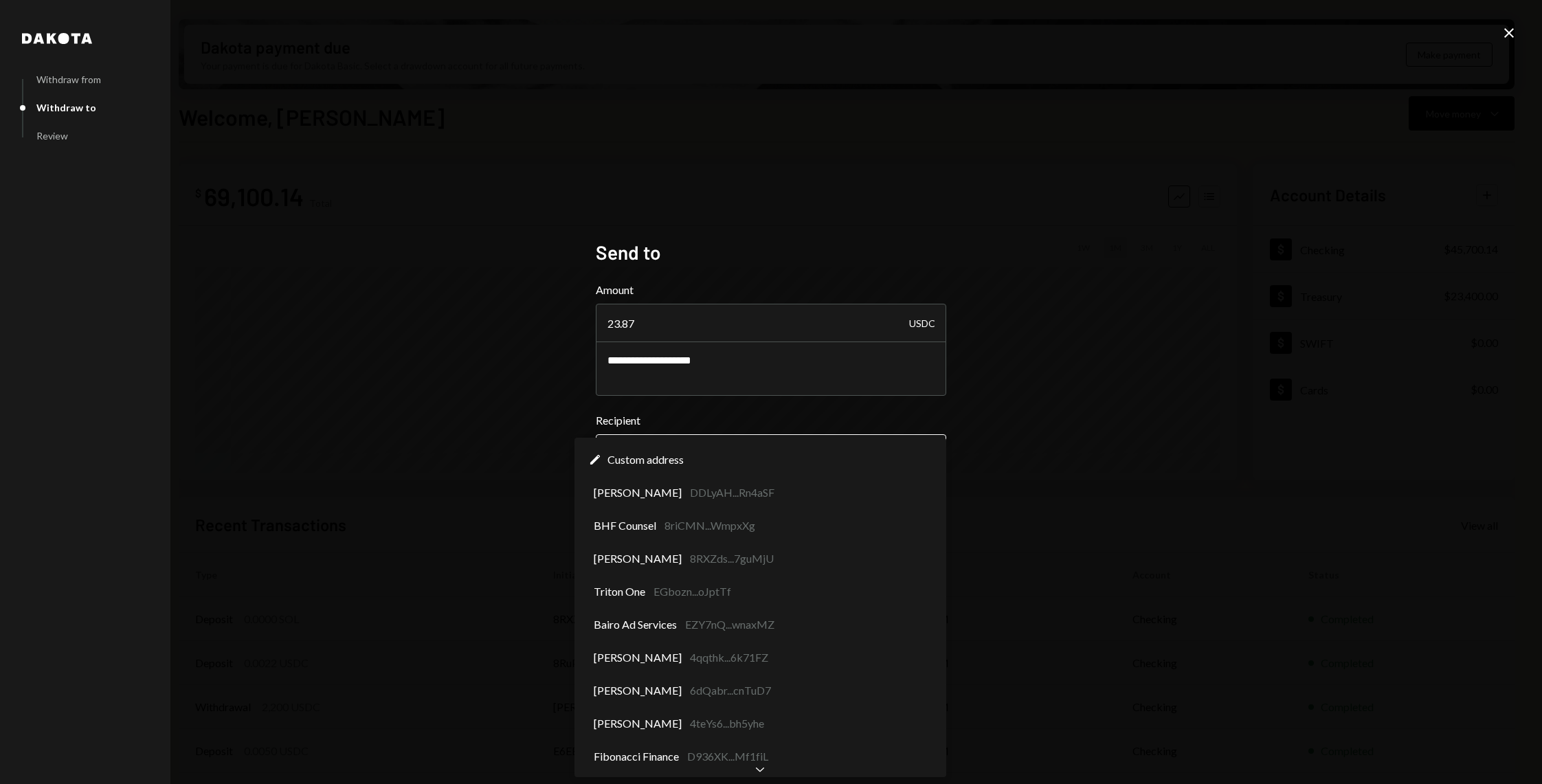
click at [685, 440] on body "J Jito Foundation Caret Down Home Home Inbox Inbox Activities Transactions Acco…" at bounding box center [771, 392] width 1542 height 784
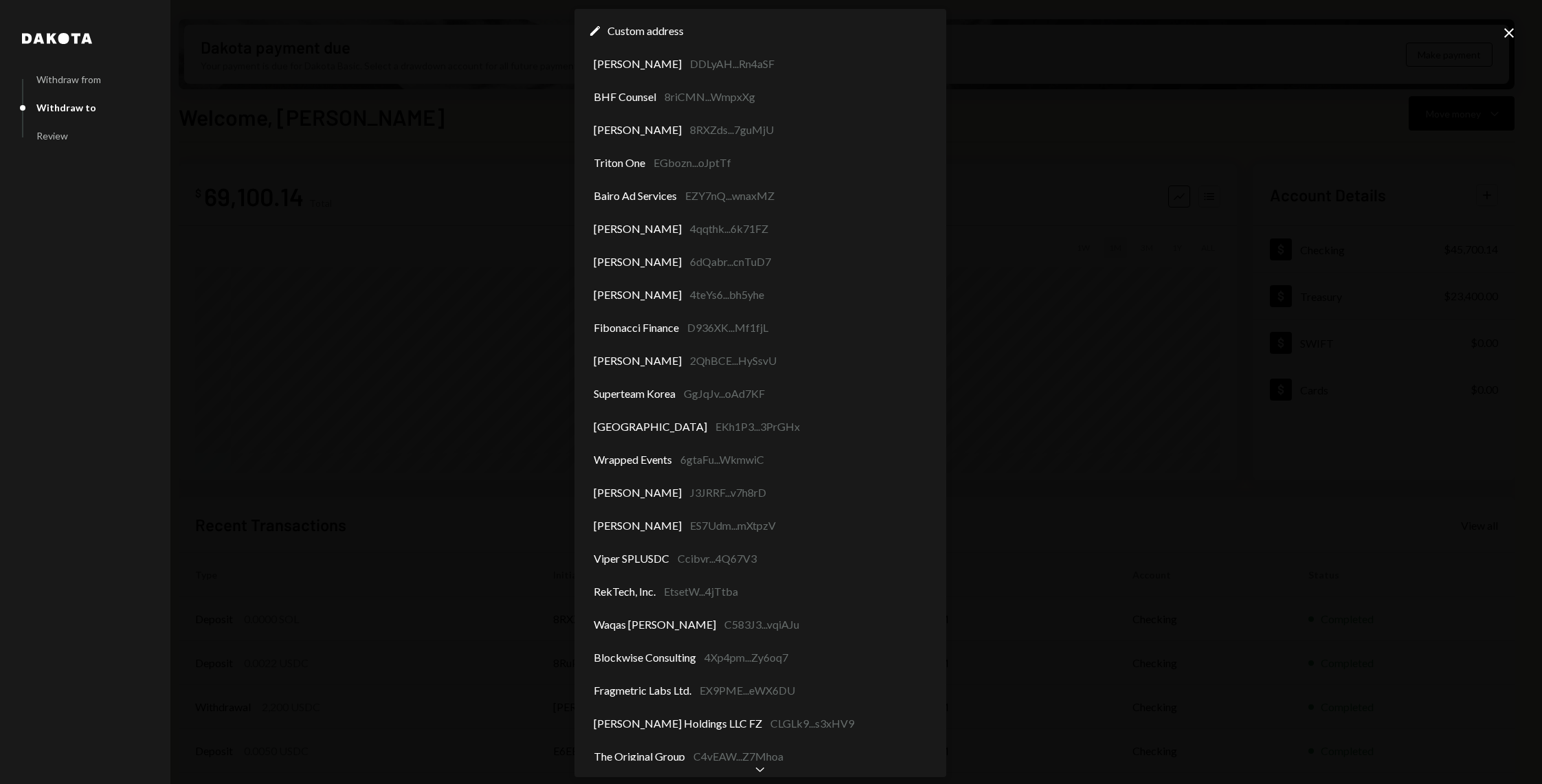
scroll to position [15, 0]
select select "**********"
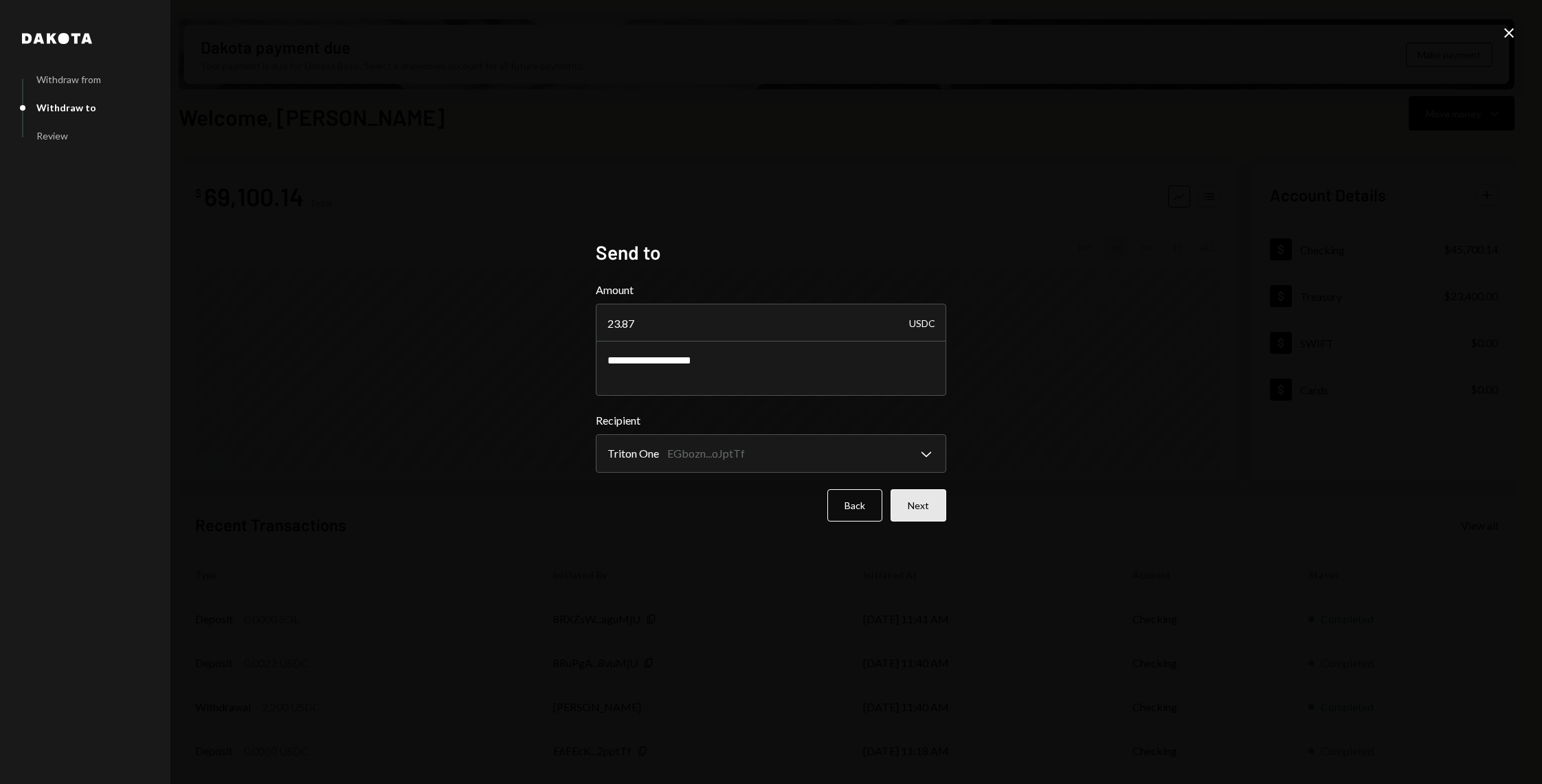
click at [928, 512] on button "Next" at bounding box center [918, 505] width 55 height 32
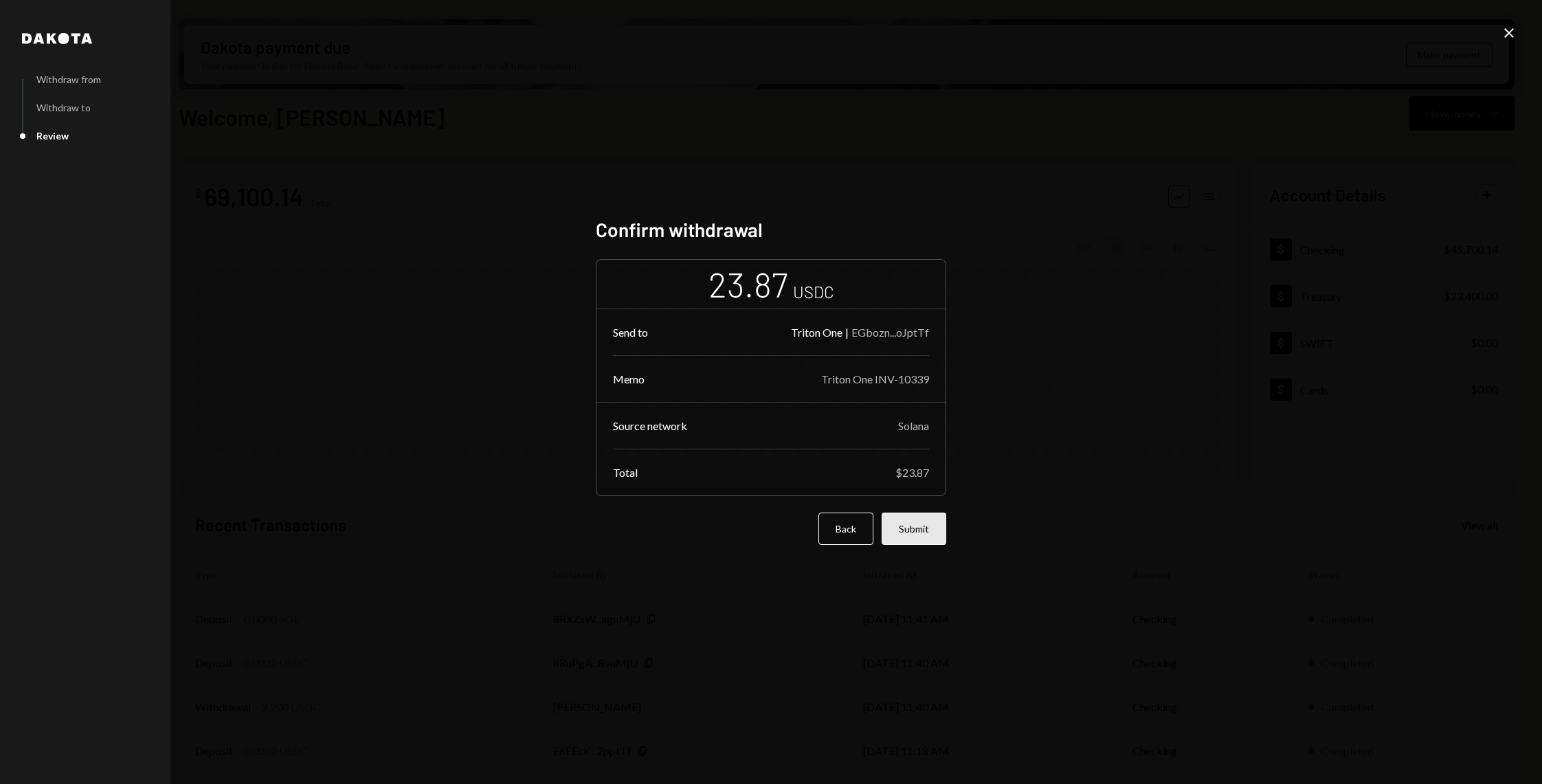
click at [909, 535] on button "Submit" at bounding box center [914, 528] width 65 height 32
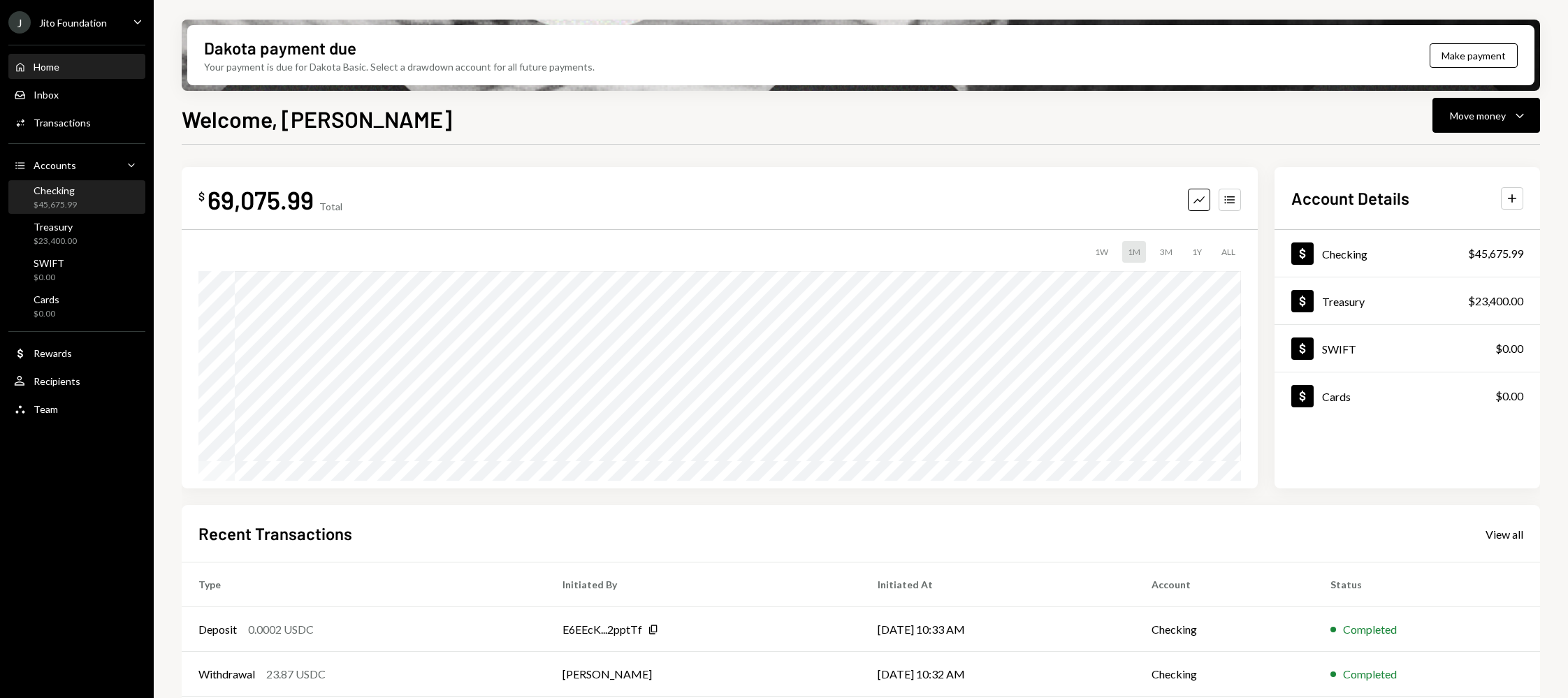
click at [74, 207] on div "$45,675.99" at bounding box center [55, 205] width 43 height 12
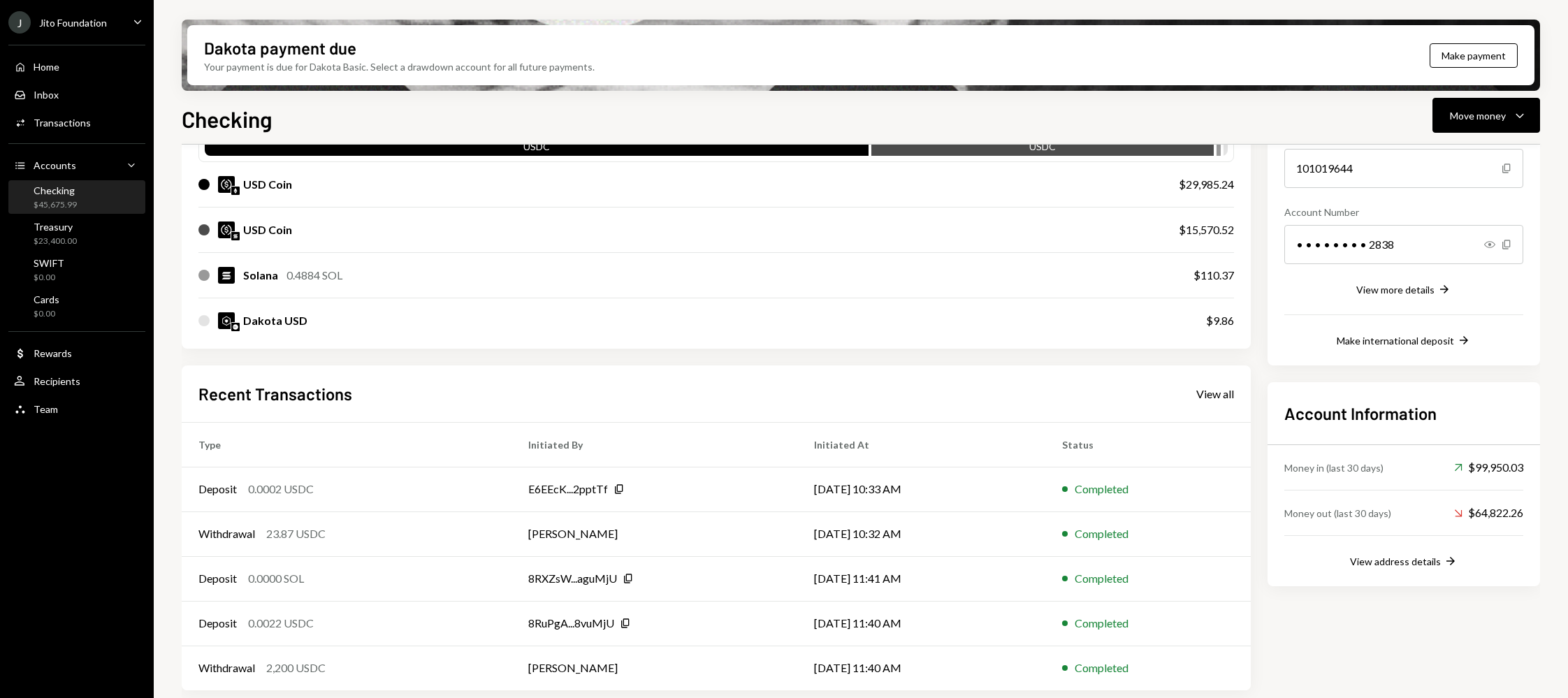
scroll to position [166, 0]
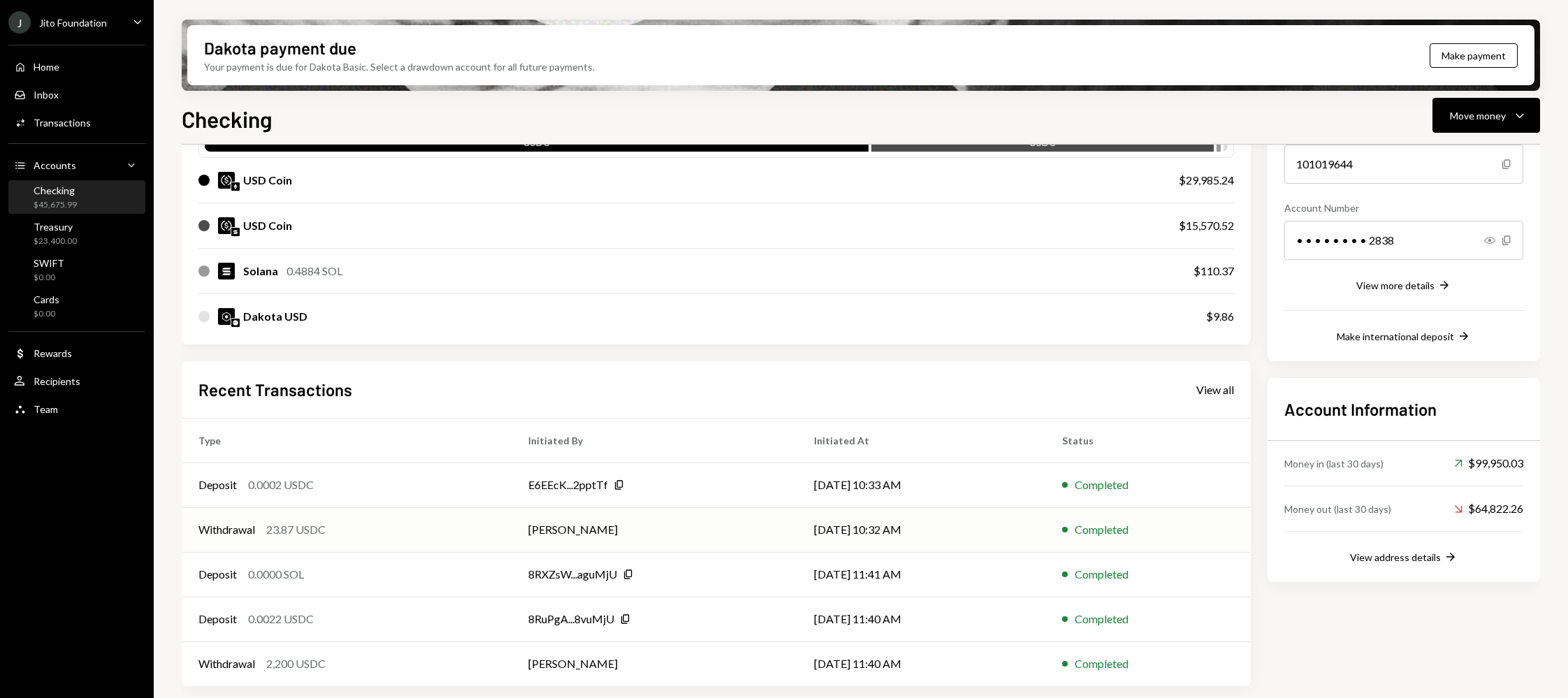
click at [387, 528] on div "Withdrawal 23.87 USDC" at bounding box center [346, 529] width 296 height 17
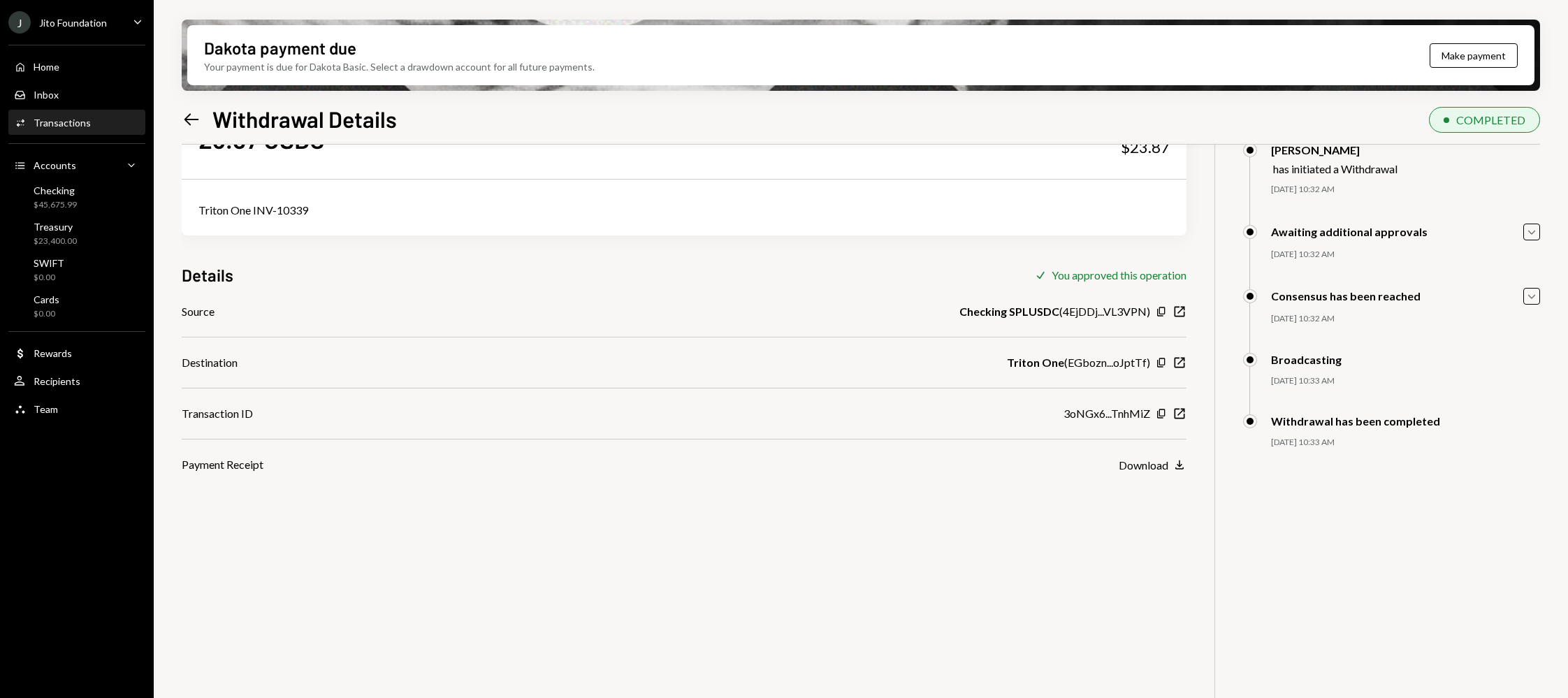
scroll to position [112, 0]
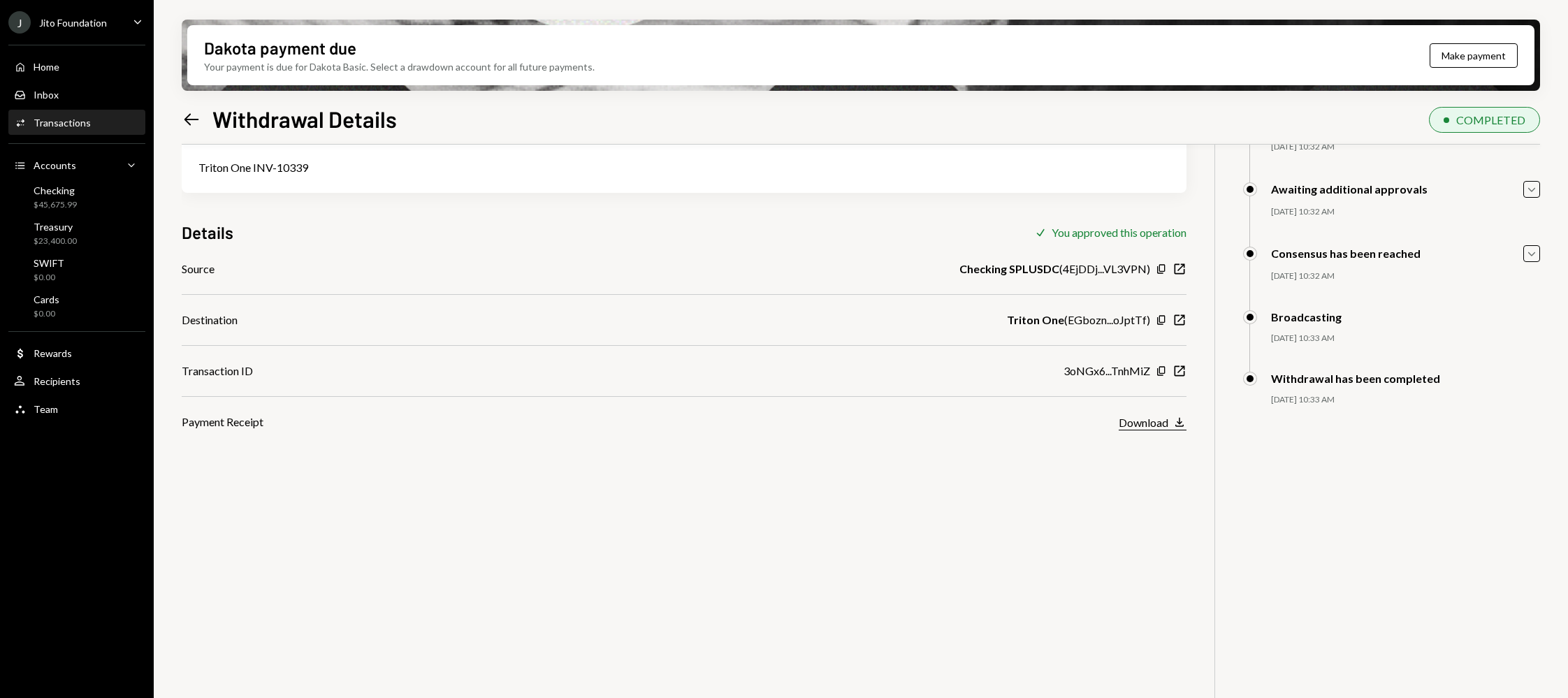
click at [1165, 416] on div "Download" at bounding box center [1143, 422] width 50 height 13
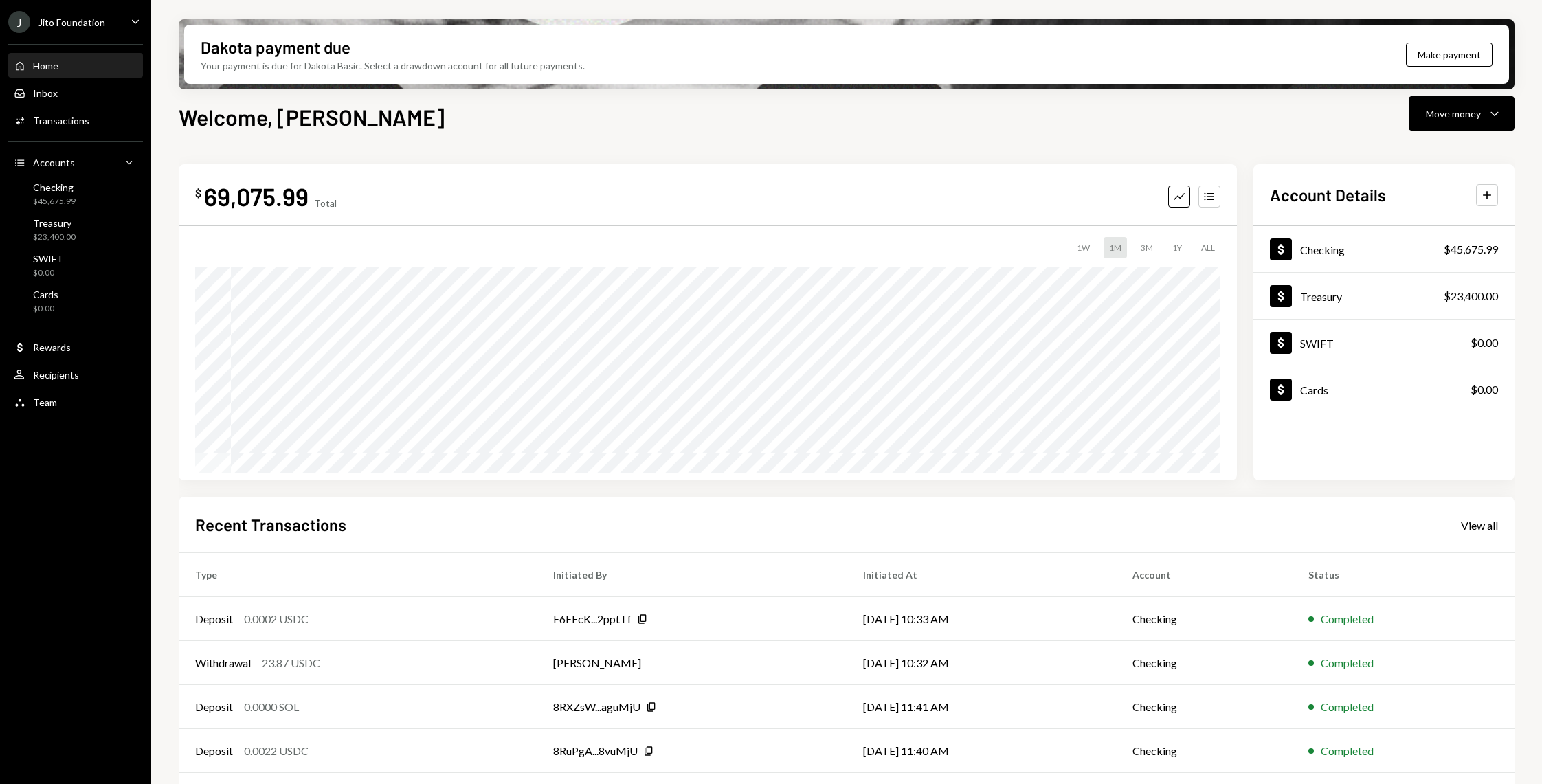
click at [97, 11] on div "J Jito Foundation" at bounding box center [56, 22] width 97 height 22
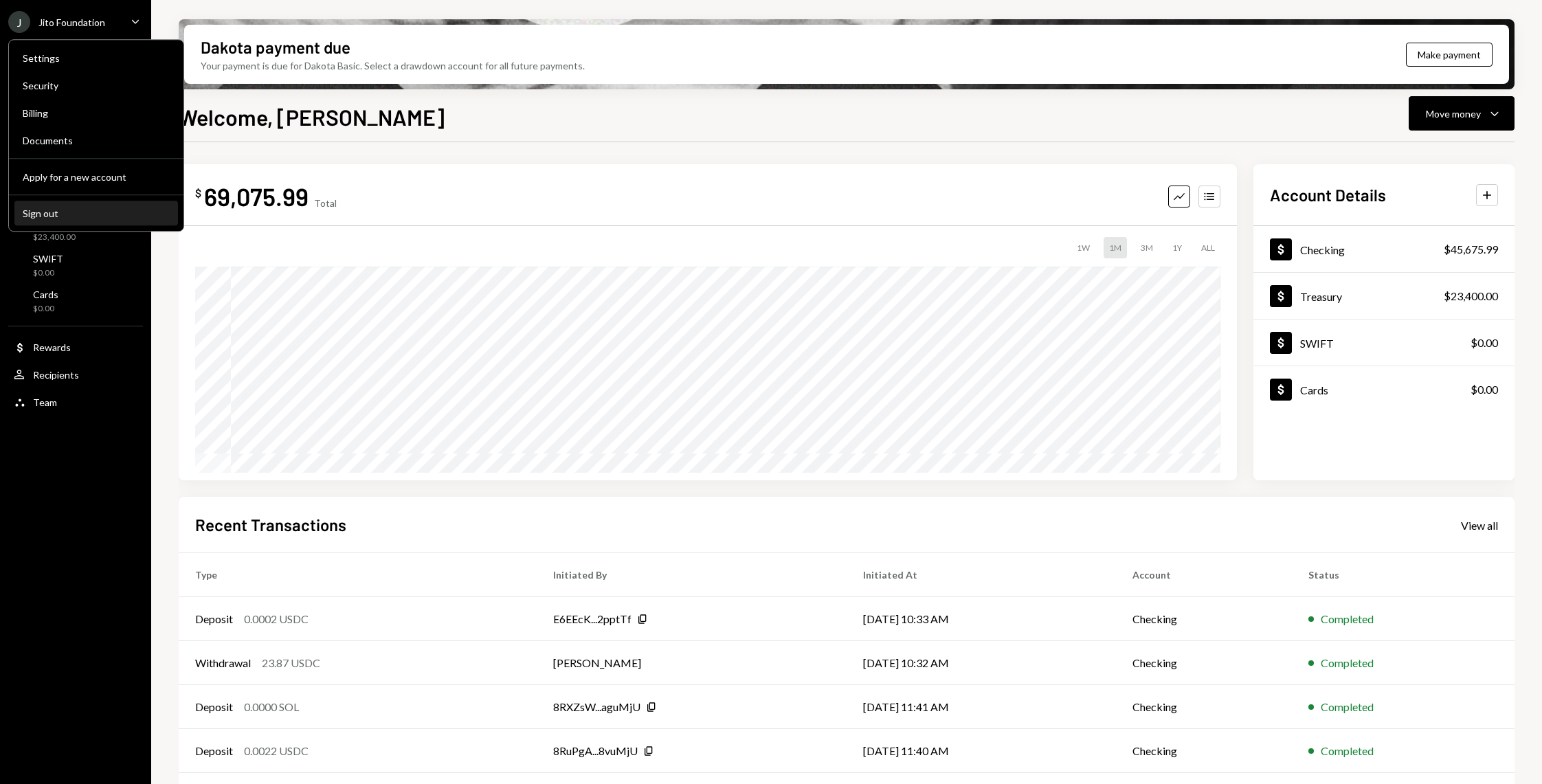
click at [70, 203] on button "Sign out" at bounding box center [96, 213] width 163 height 24
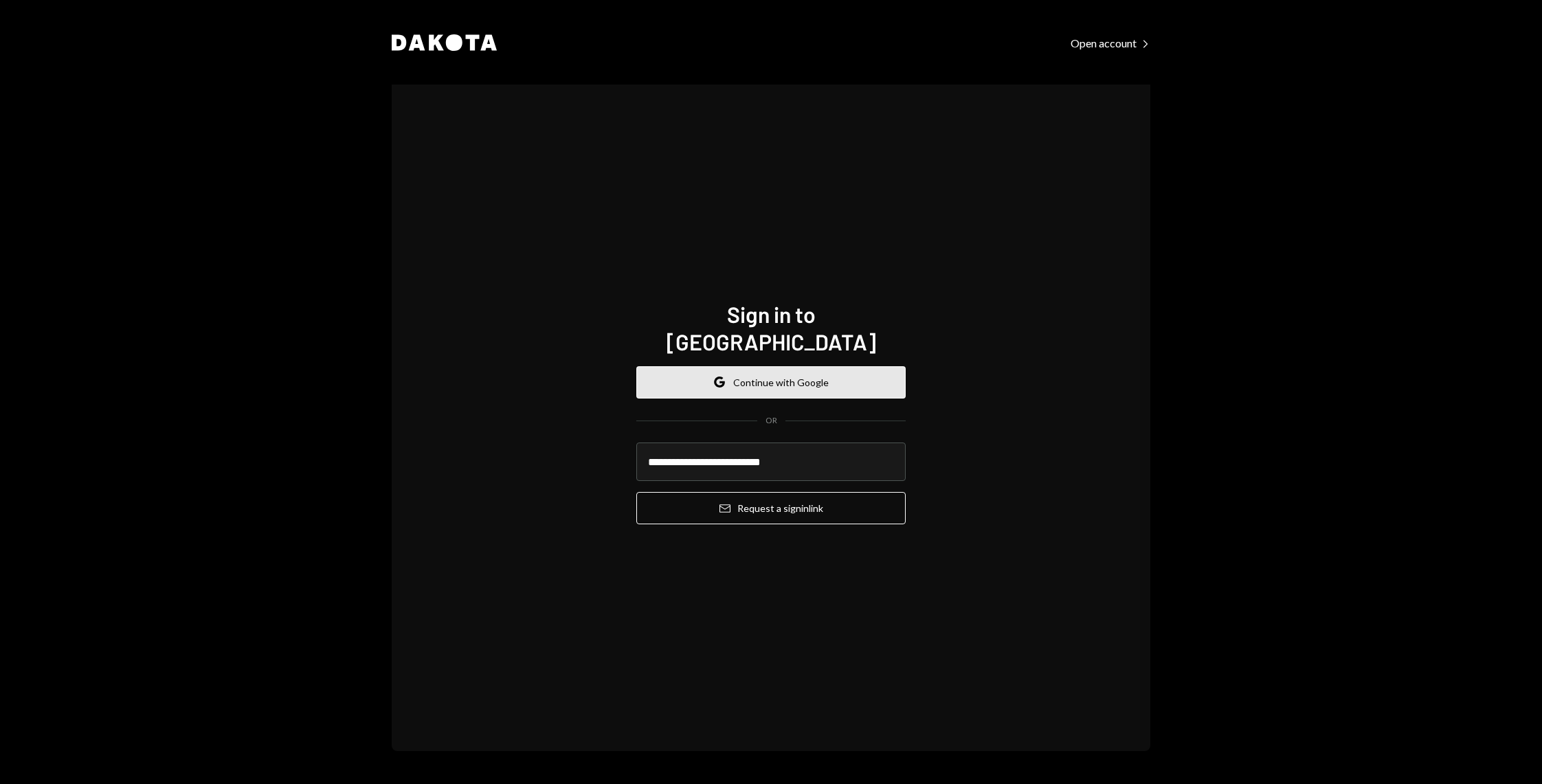
type input "**********"
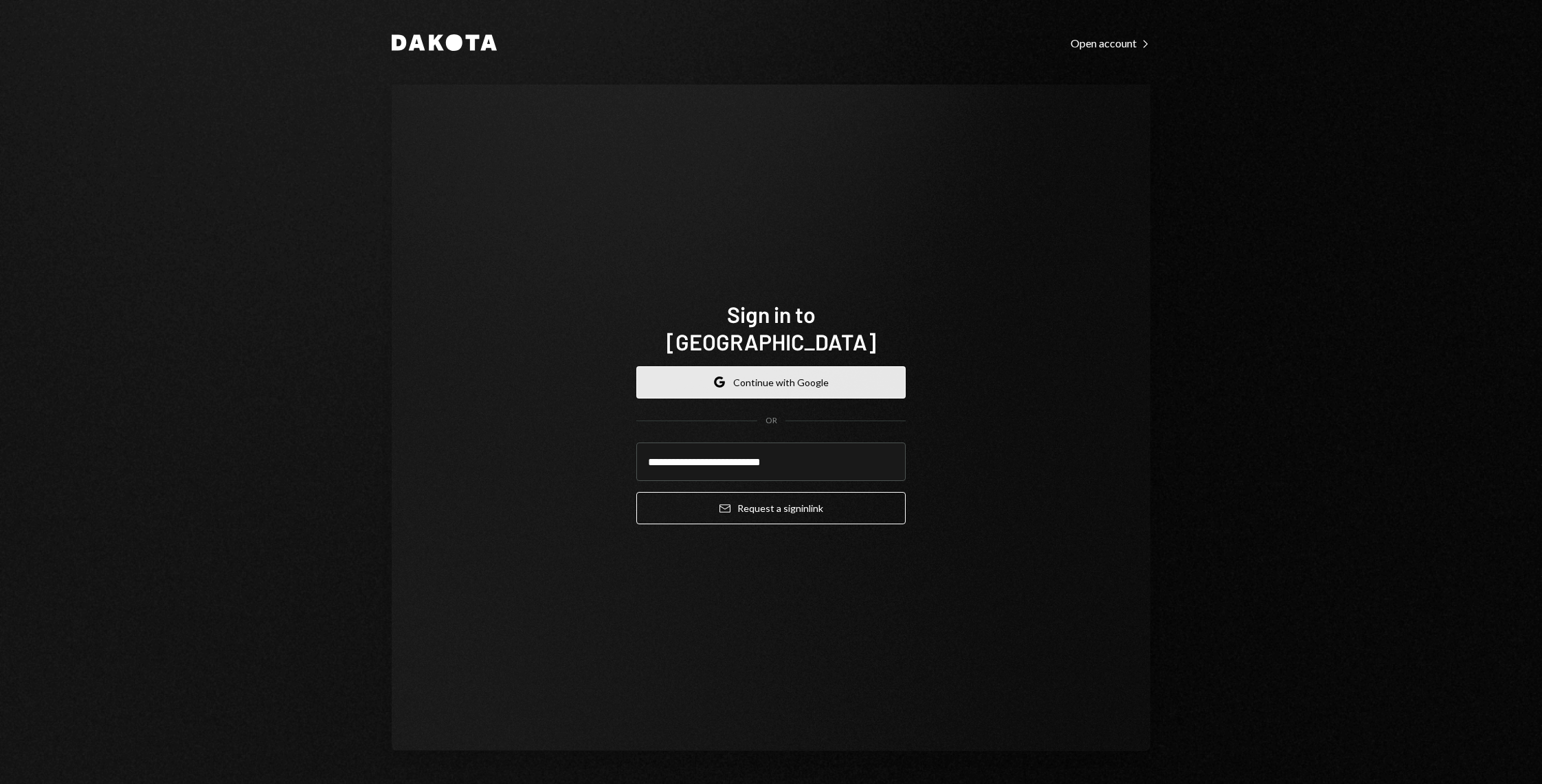
click at [636, 492] on button "Email Request a sign in link" at bounding box center [771, 507] width 270 height 32
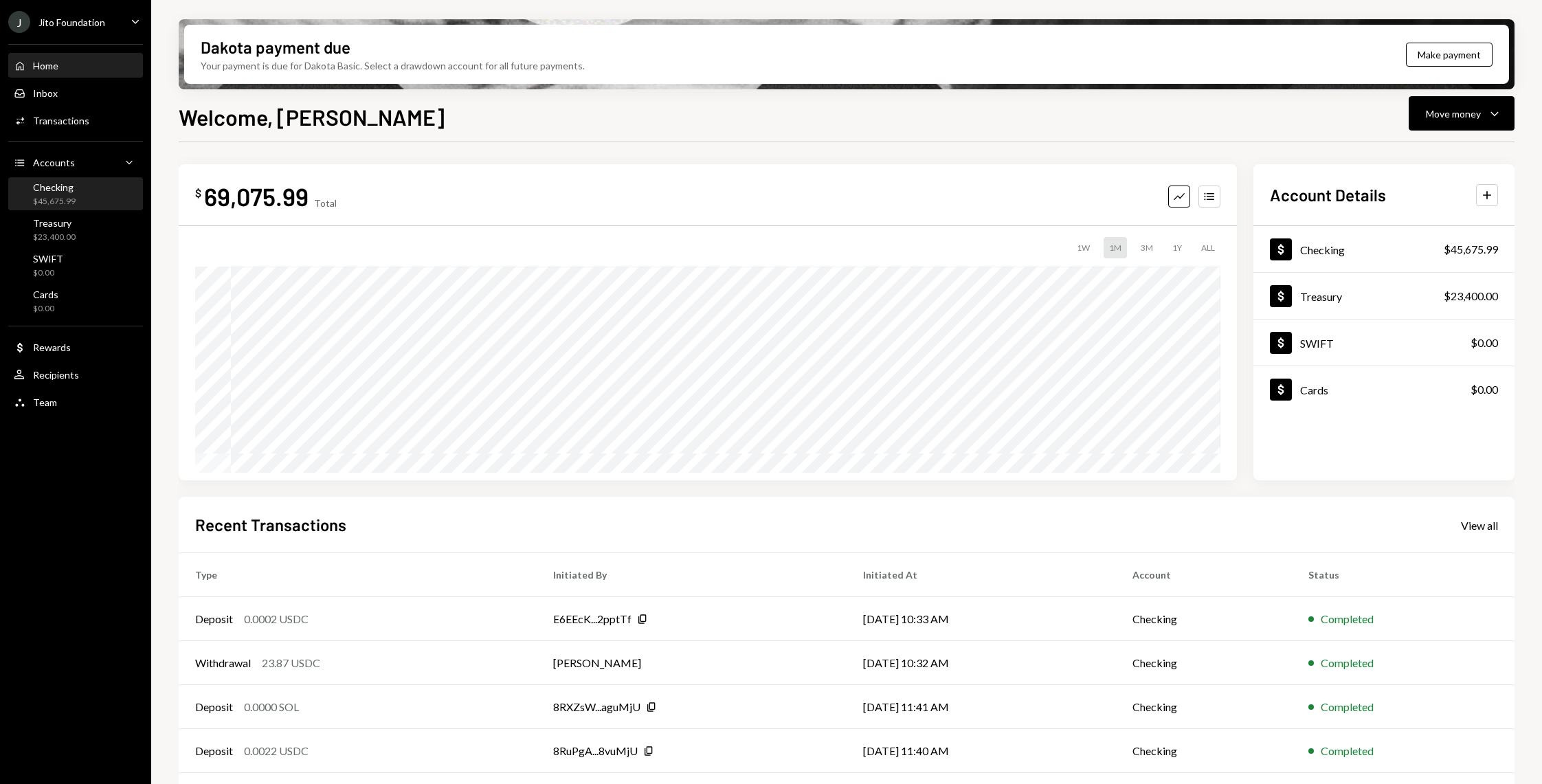
click at [77, 194] on div "Checking $45,675.99" at bounding box center [75, 194] width 124 height 26
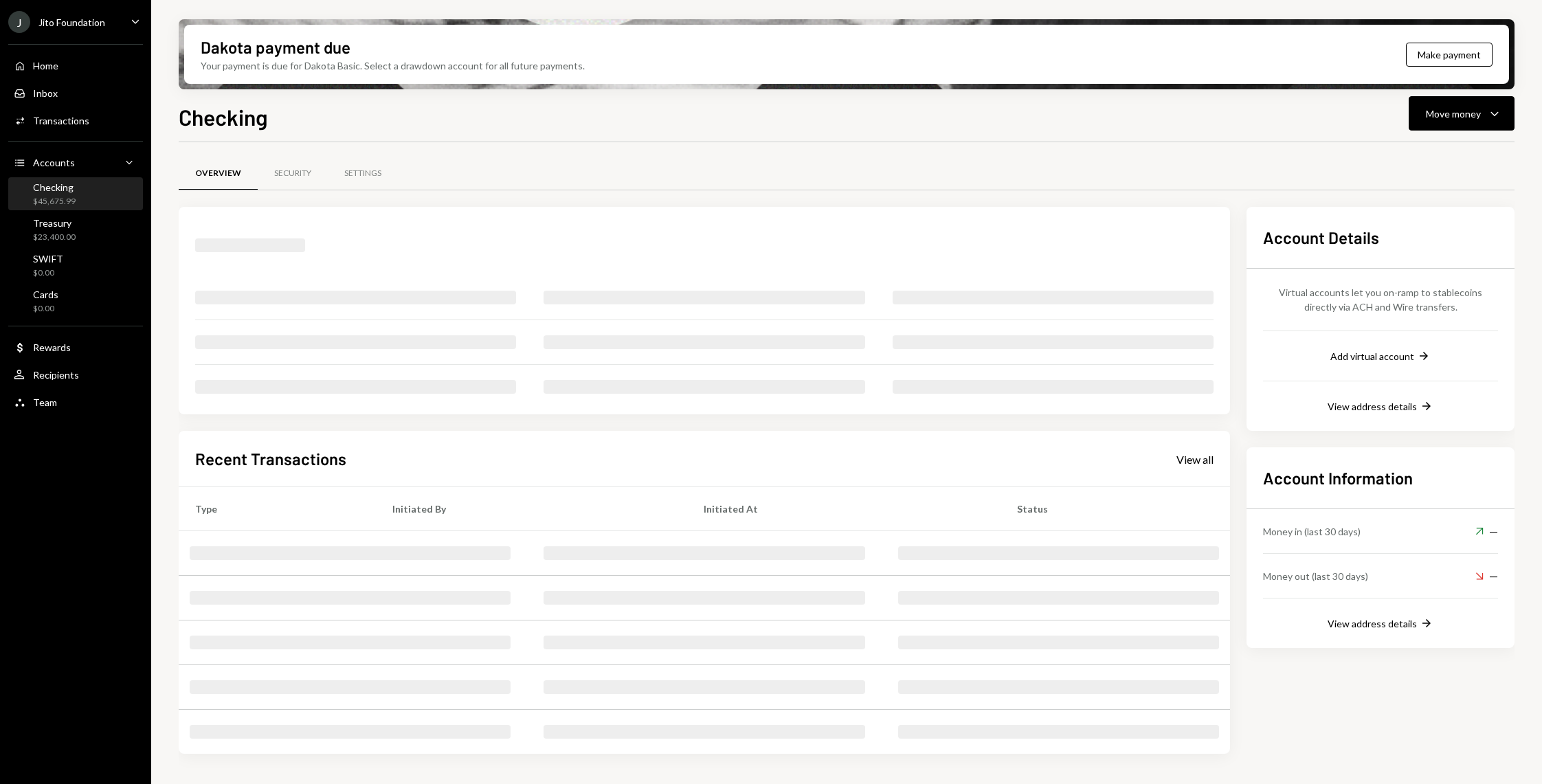
click at [109, 11] on div "J Jito Foundation Caret Down" at bounding box center [75, 22] width 151 height 22
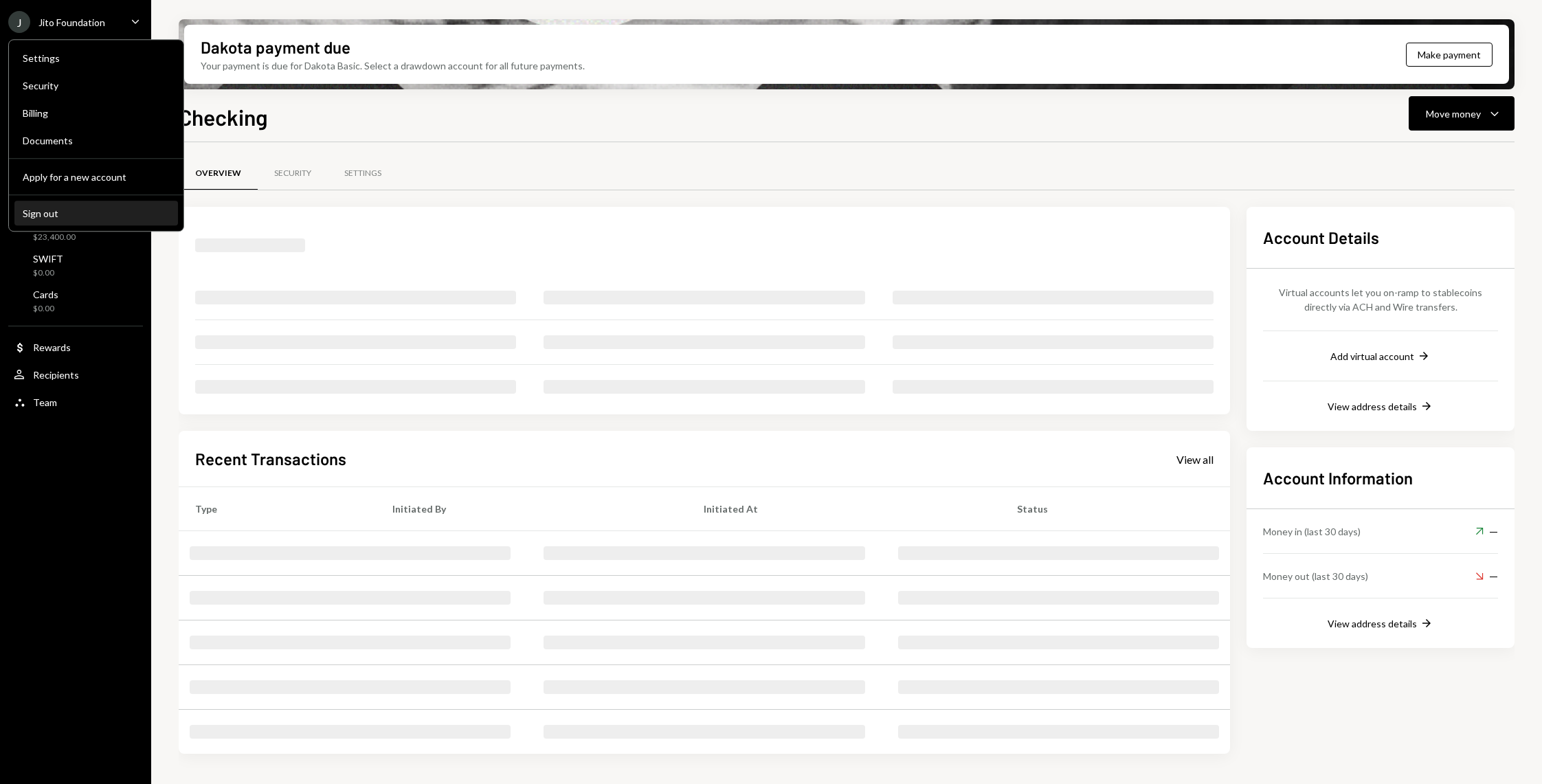
click at [89, 211] on div "Sign out" at bounding box center [96, 213] width 147 height 11
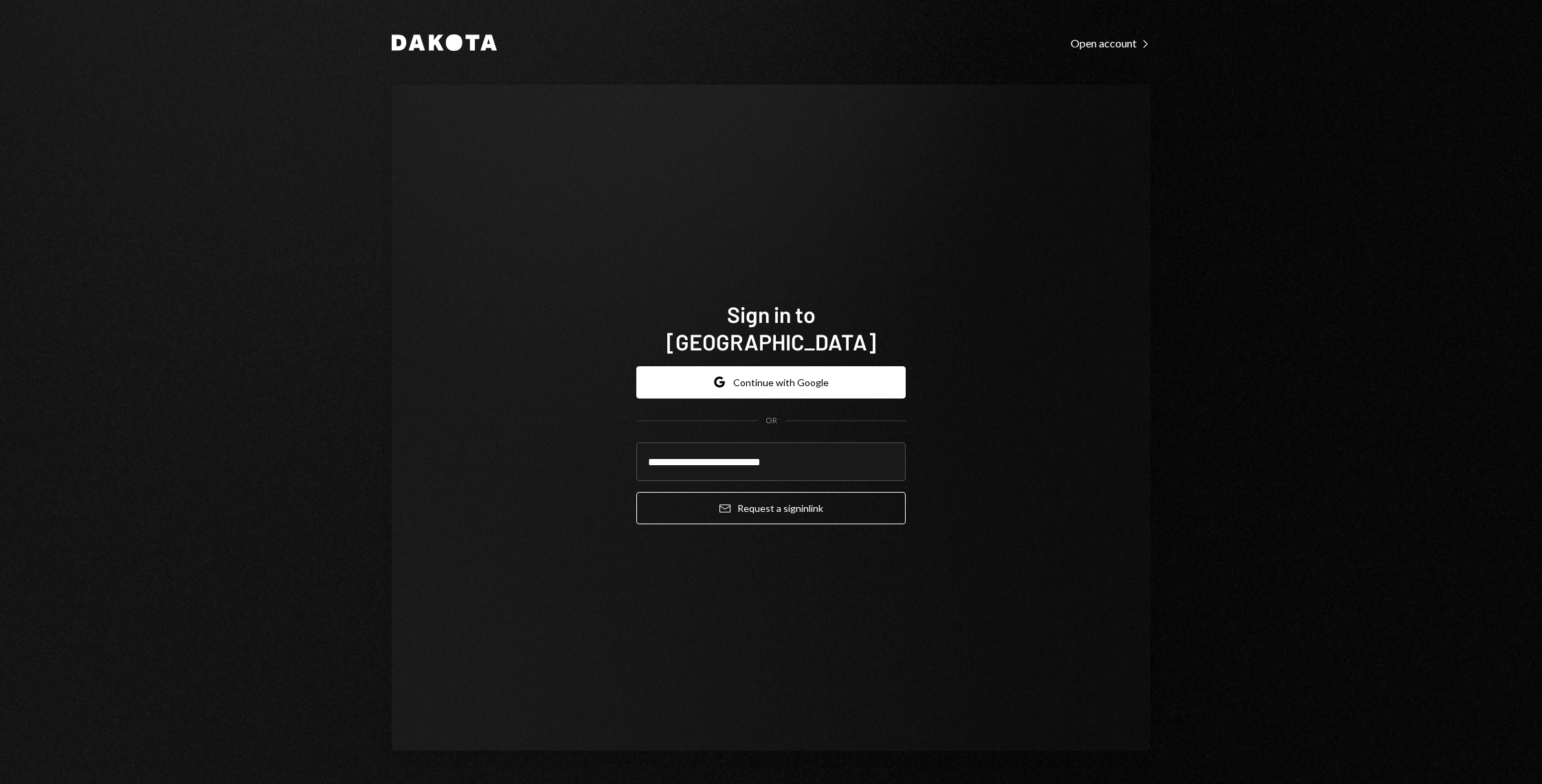
type input "**********"
click at [753, 498] on button "Email Request a sign in link" at bounding box center [771, 507] width 270 height 32
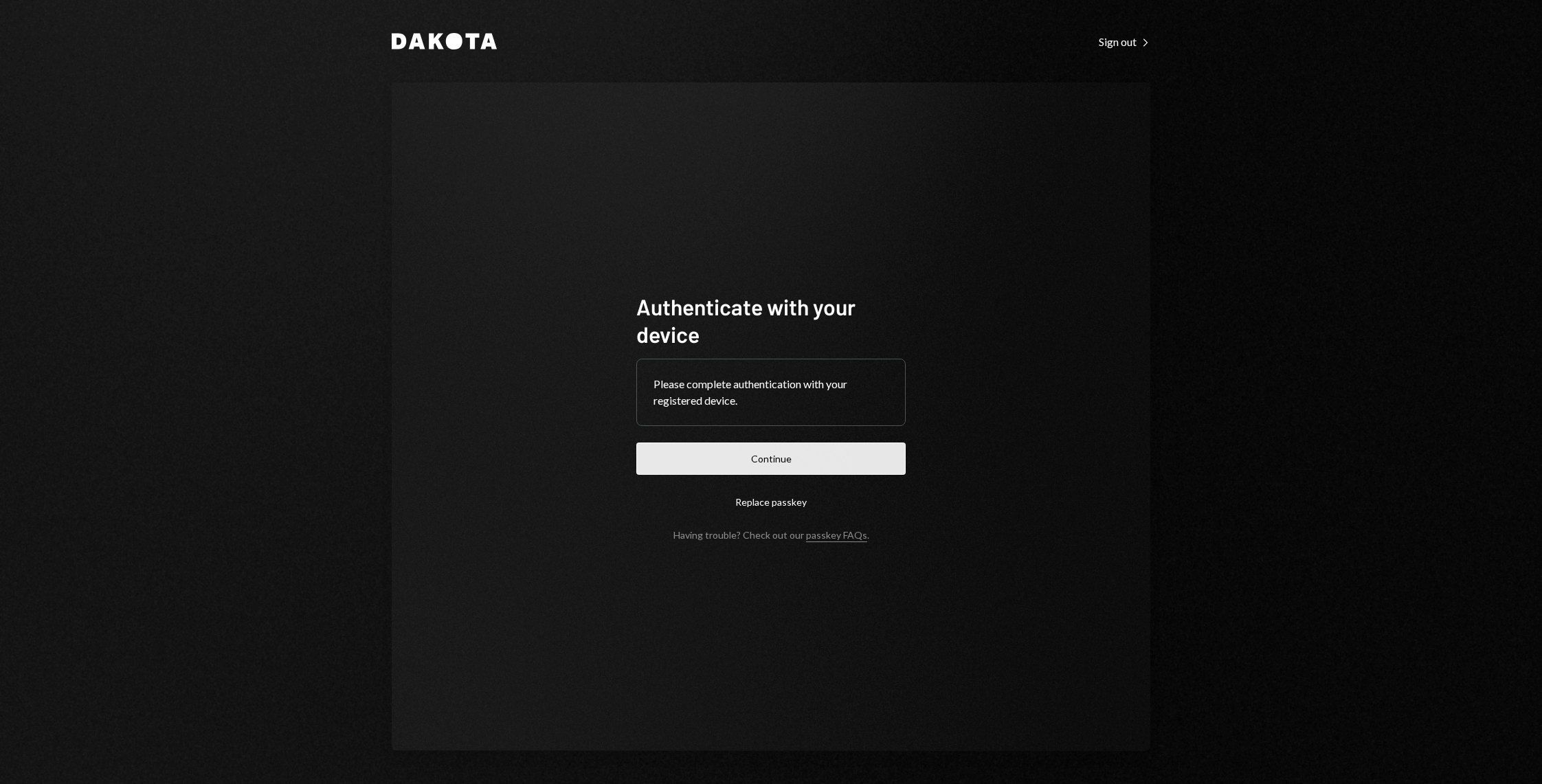
click at [720, 448] on button "Continue" at bounding box center [771, 458] width 270 height 32
